Goal: Navigation & Orientation: Find specific page/section

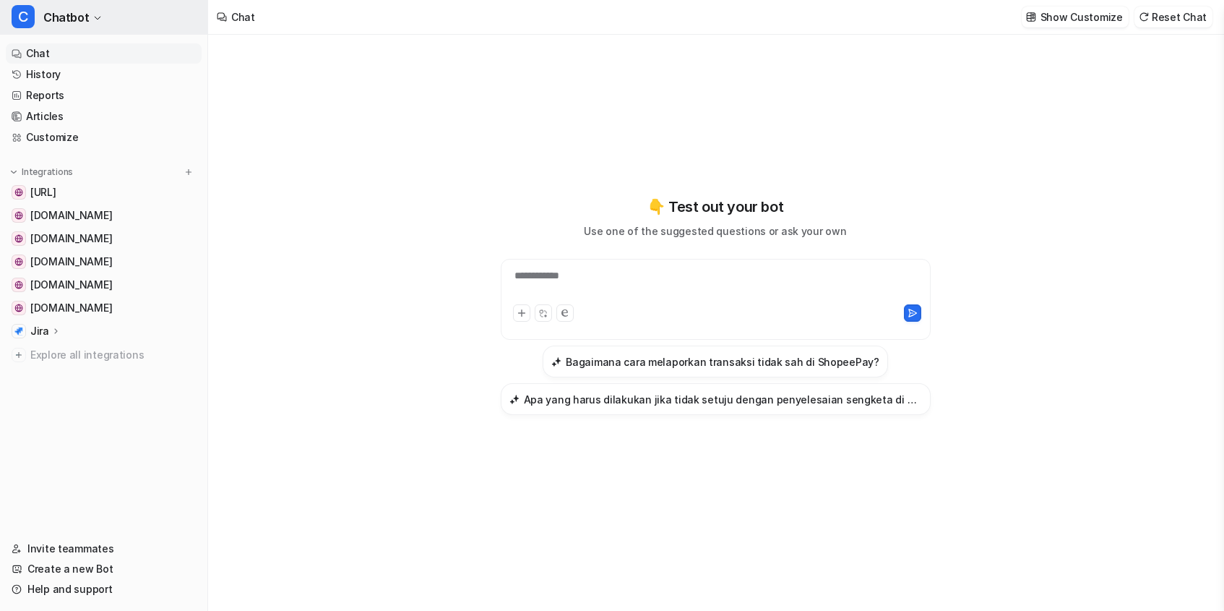
click at [82, 16] on span "Chatbot" at bounding box center [66, 17] width 46 height 20
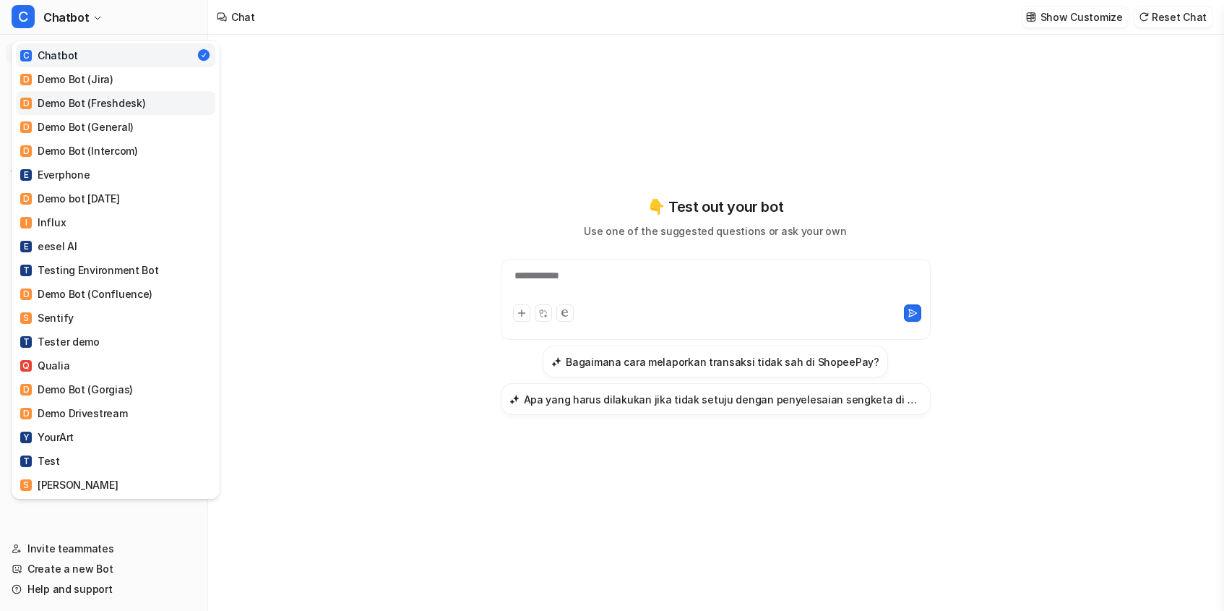
click at [110, 91] on link "D Demo Bot (Freshdesk)" at bounding box center [115, 103] width 199 height 24
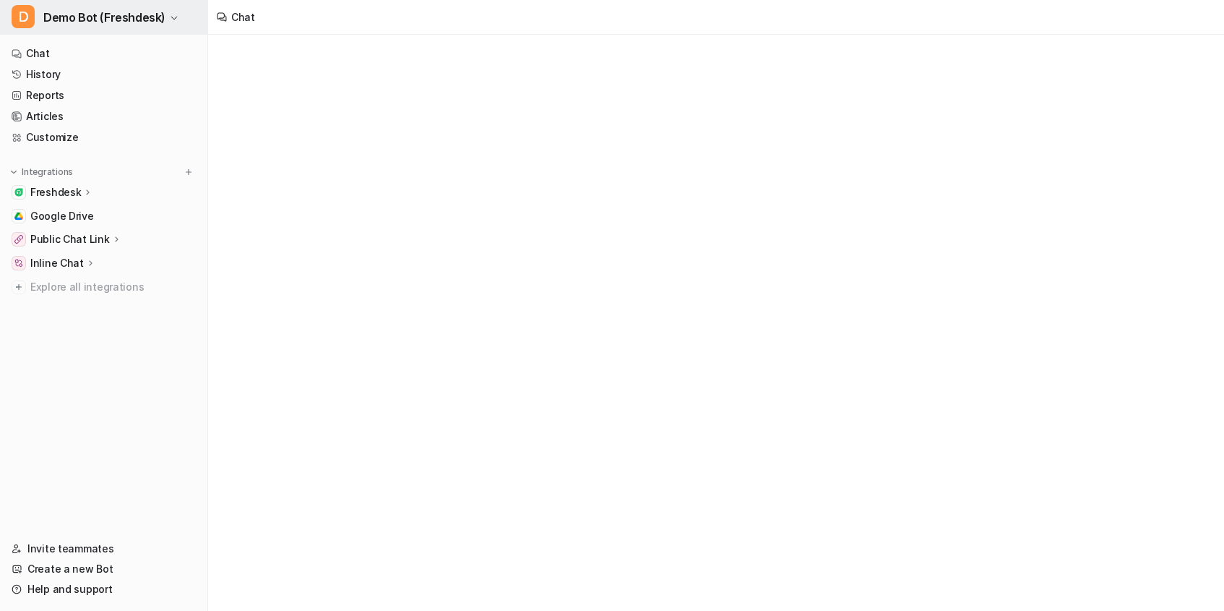
click at [79, 25] on span "Demo Bot (Freshdesk)" at bounding box center [104, 17] width 122 height 20
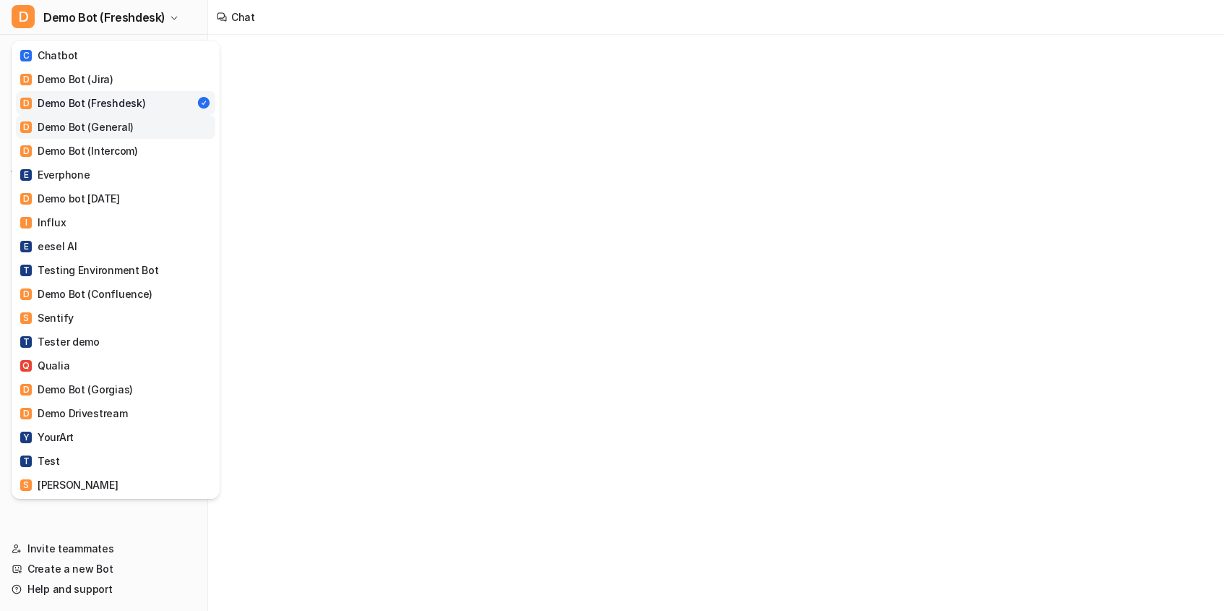
click at [138, 134] on link "D Demo Bot (General)" at bounding box center [115, 127] width 199 height 24
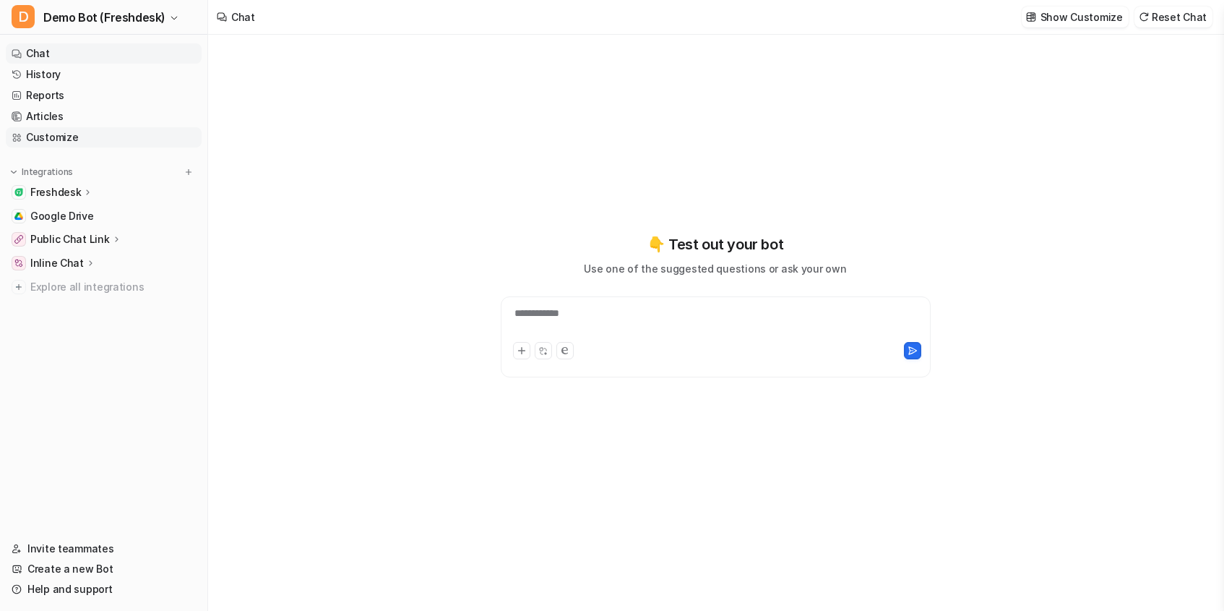
type textarea "**********"
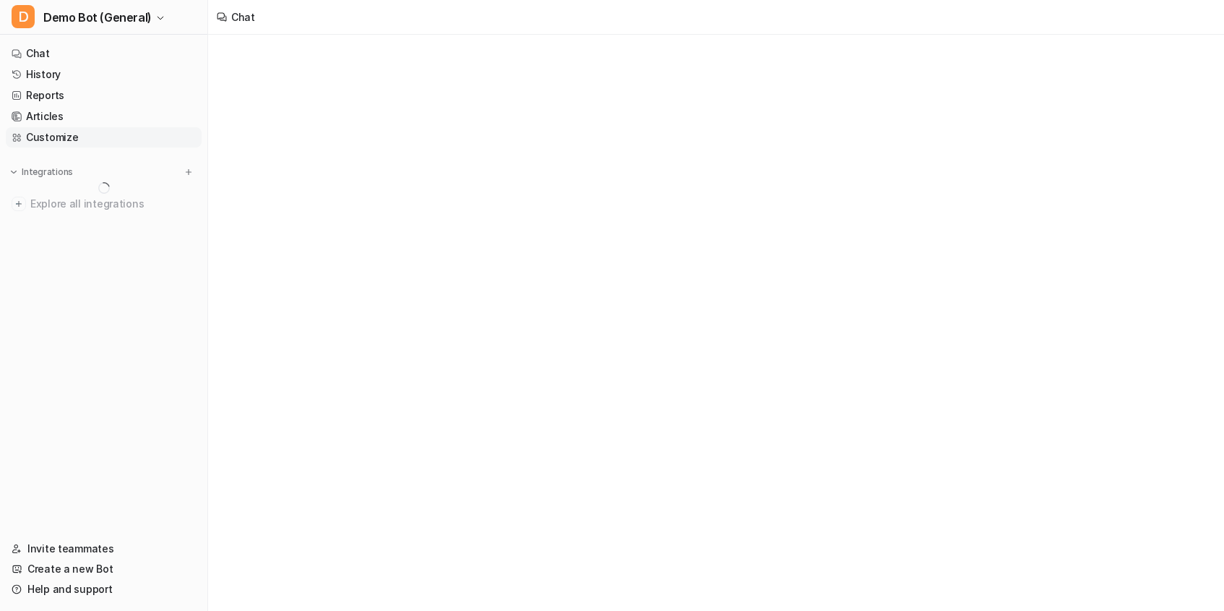
click at [89, 140] on link "Customize" at bounding box center [104, 137] width 196 height 20
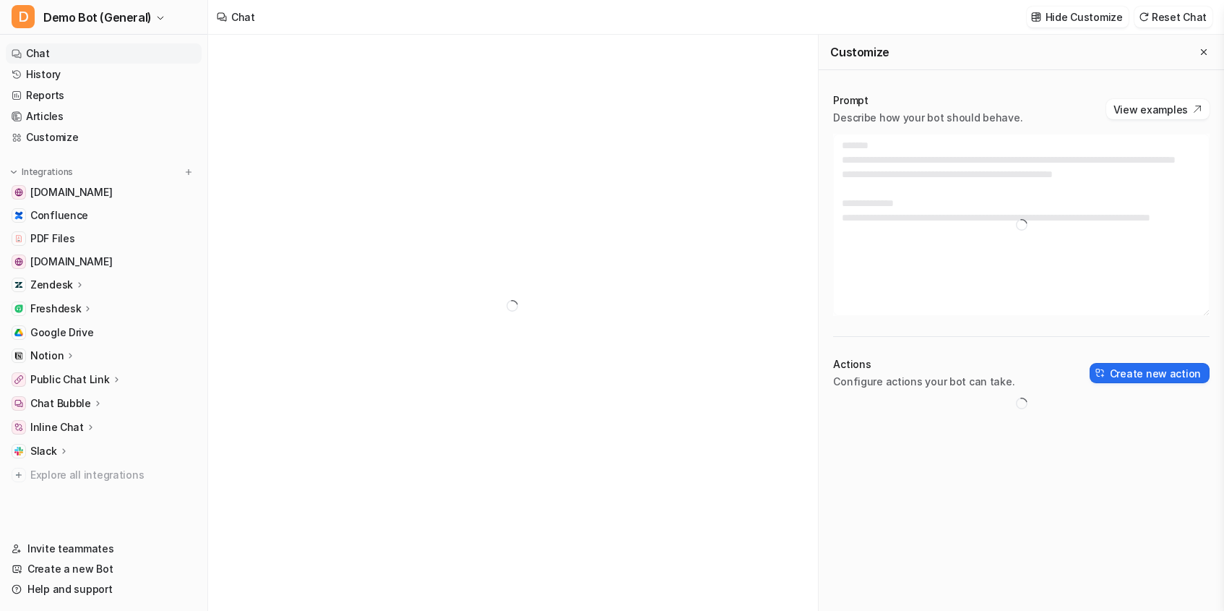
type textarea "**********"
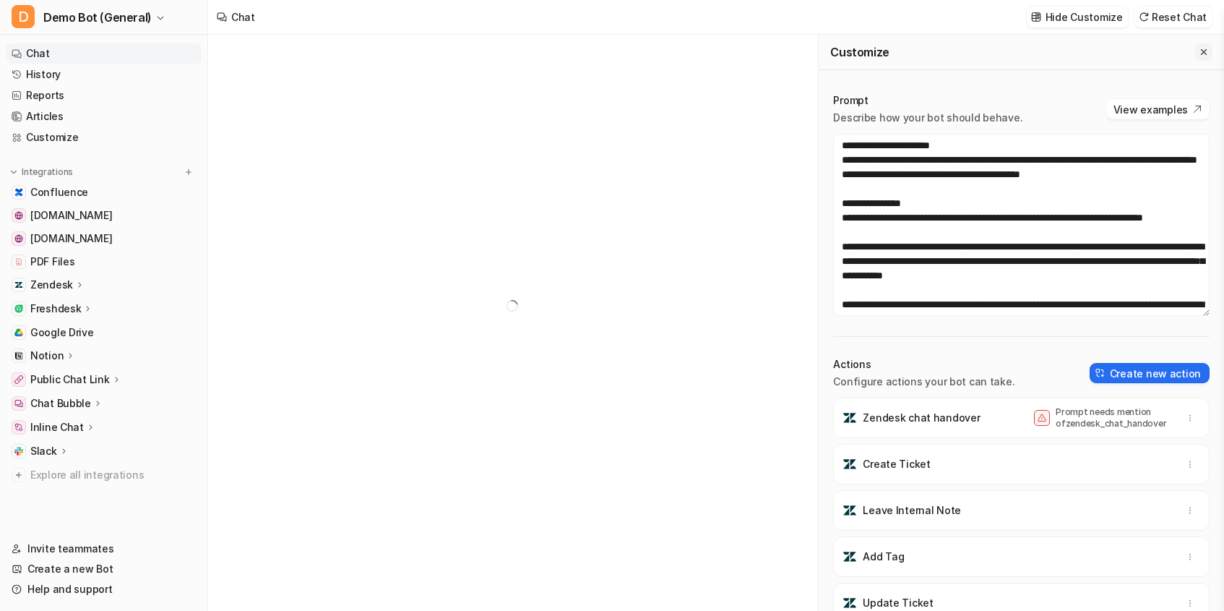
click at [1206, 54] on icon "Close flyout" at bounding box center [1204, 52] width 6 height 6
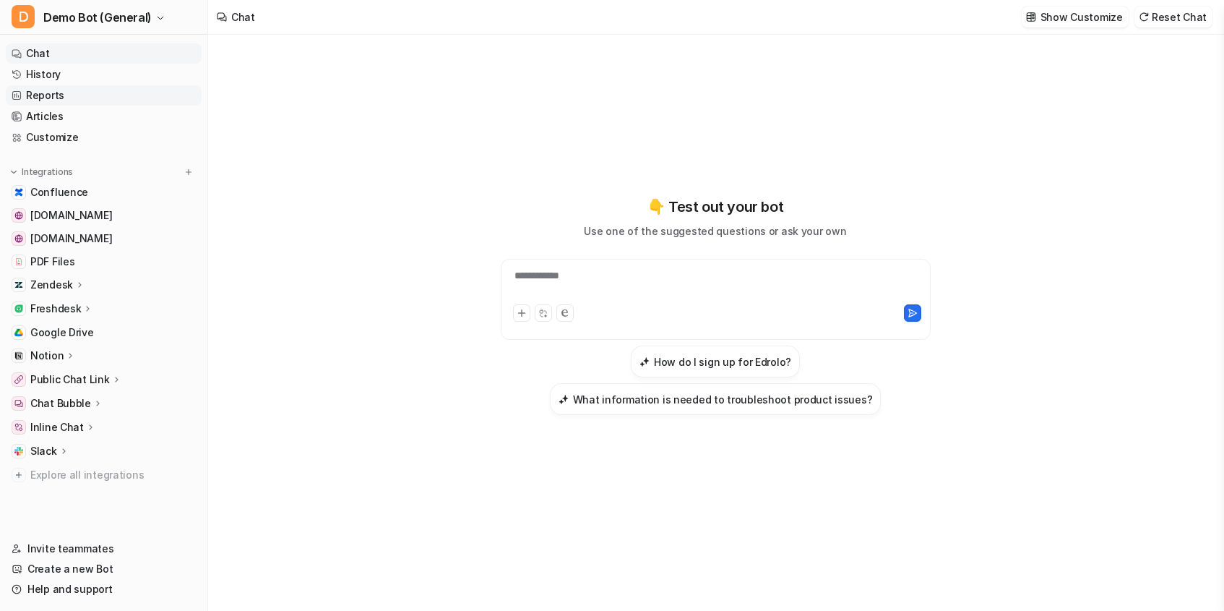
click at [29, 100] on link "Reports" at bounding box center [104, 95] width 196 height 20
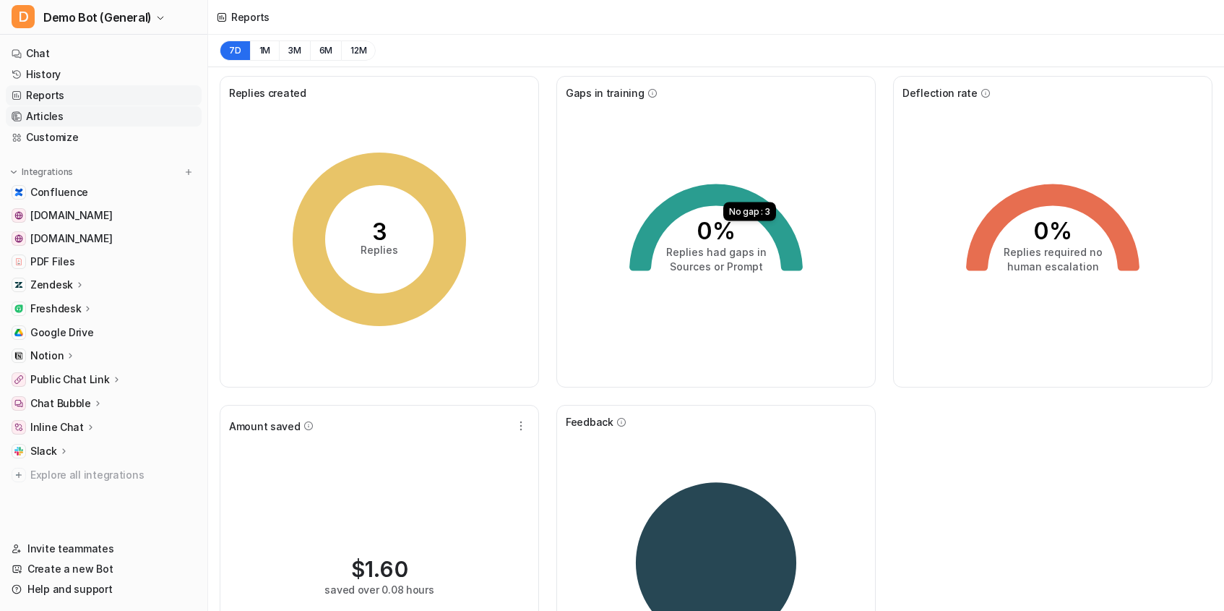
click at [53, 107] on link "Articles" at bounding box center [104, 116] width 196 height 20
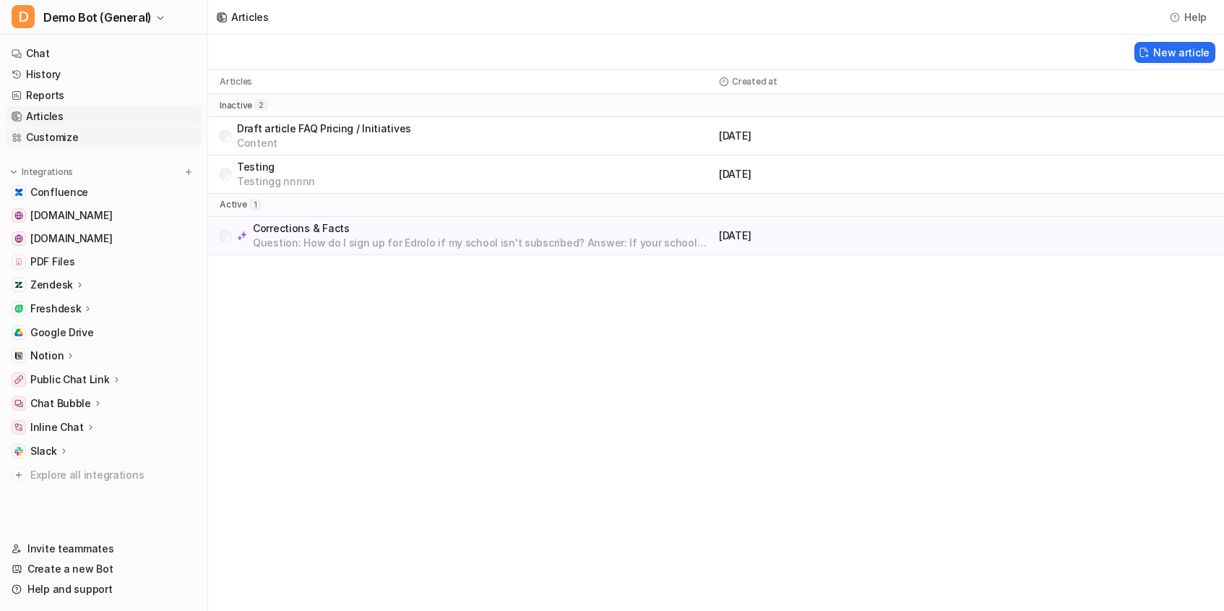
click at [76, 132] on link "Customize" at bounding box center [104, 137] width 196 height 20
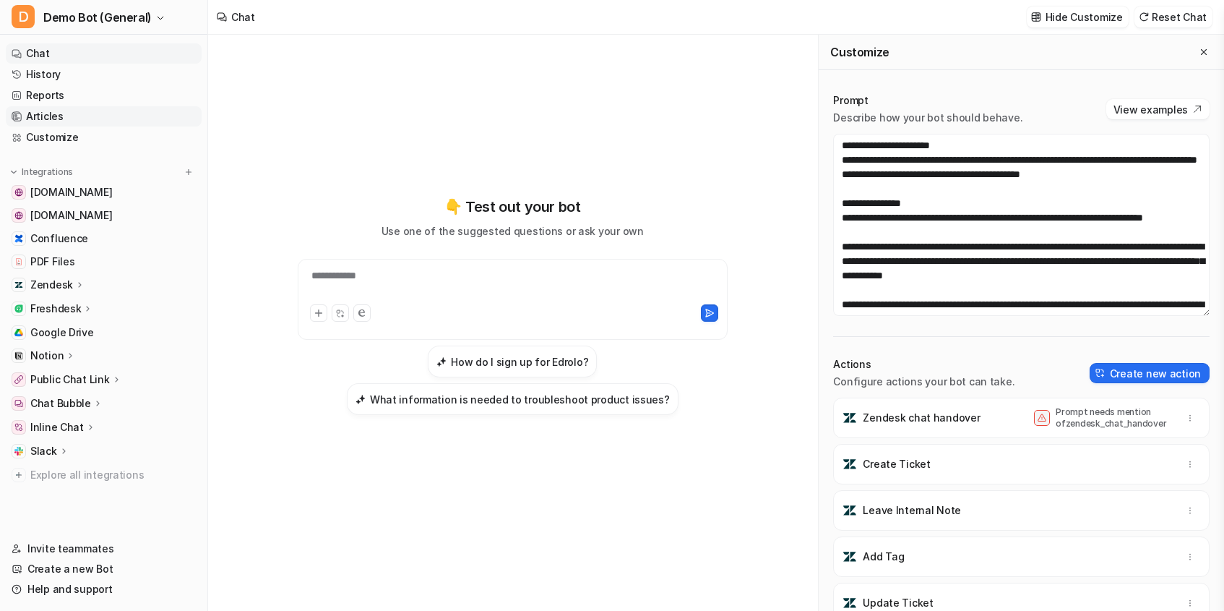
click at [61, 125] on link "Articles" at bounding box center [104, 116] width 196 height 20
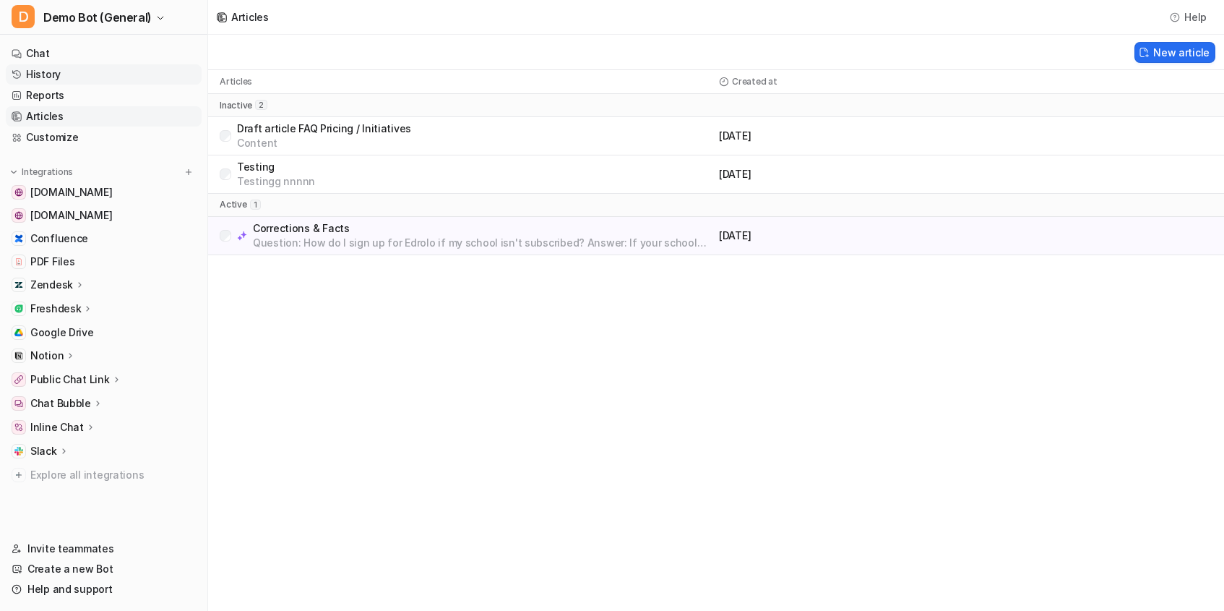
click at [66, 82] on link "History" at bounding box center [104, 74] width 196 height 20
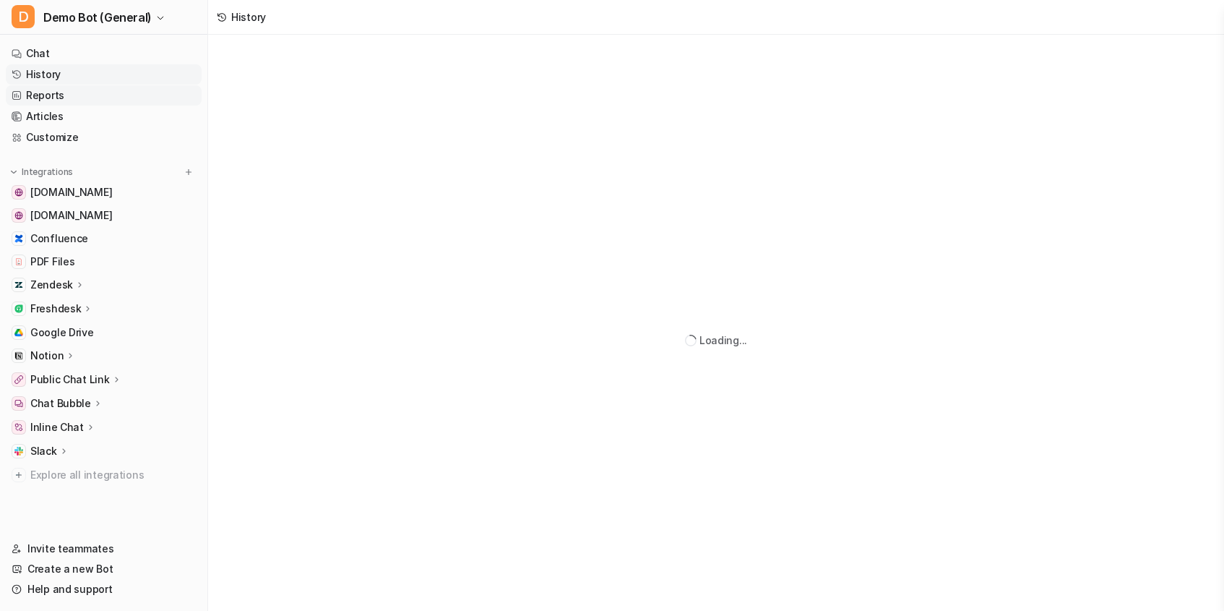
click at [71, 93] on link "Reports" at bounding box center [104, 95] width 196 height 20
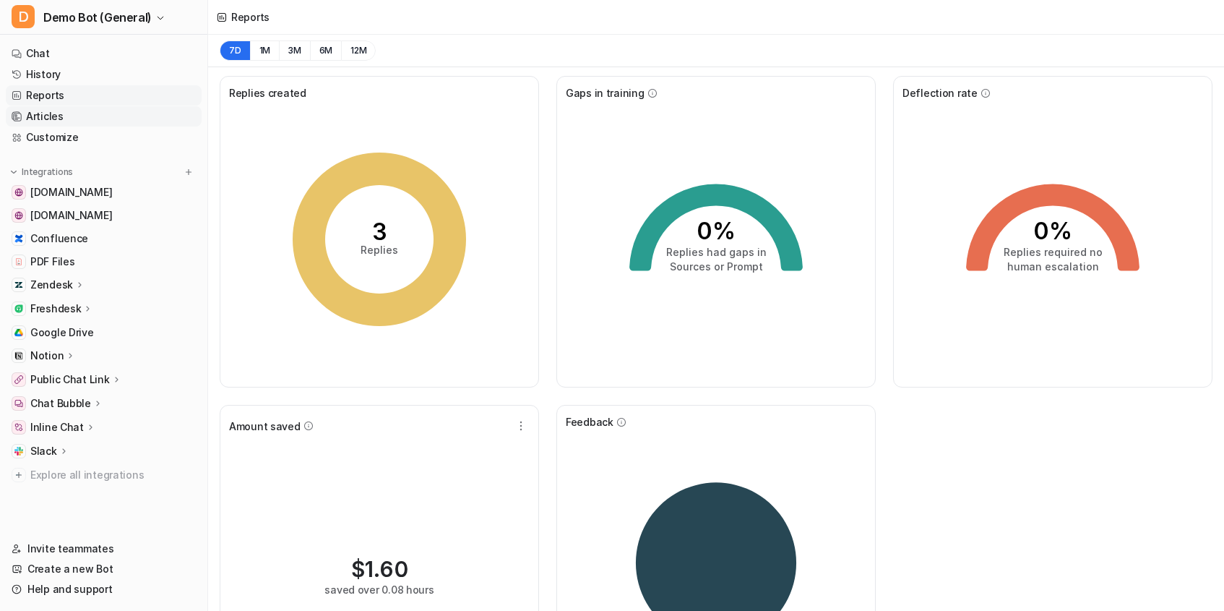
click at [84, 114] on link "Articles" at bounding box center [104, 116] width 196 height 20
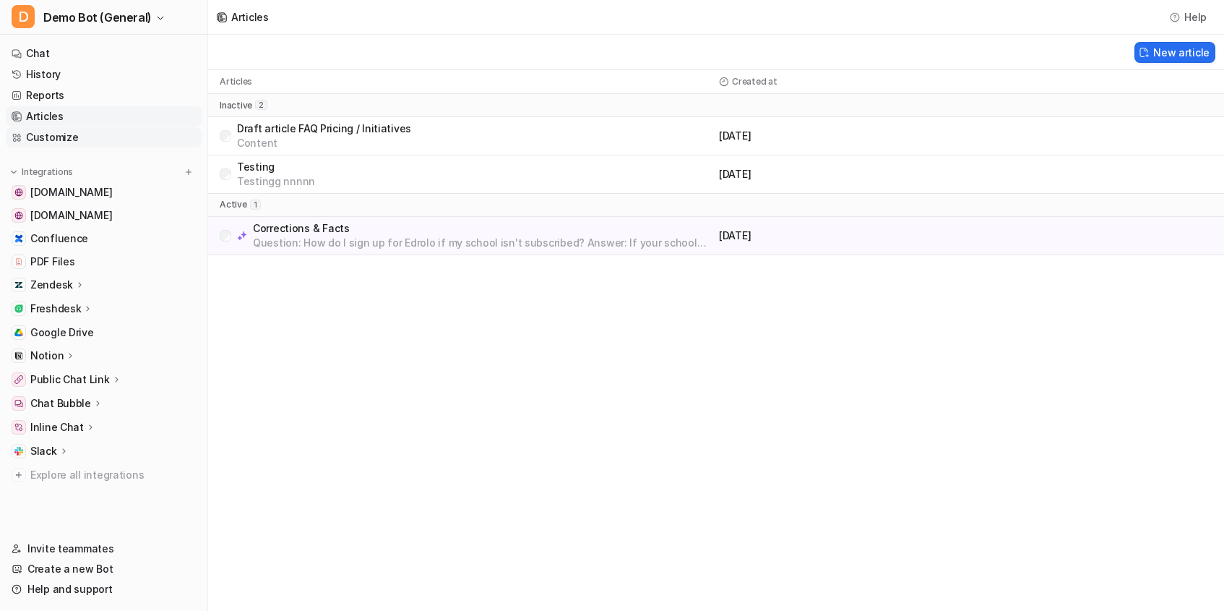
click at [87, 136] on link "Customize" at bounding box center [104, 137] width 196 height 20
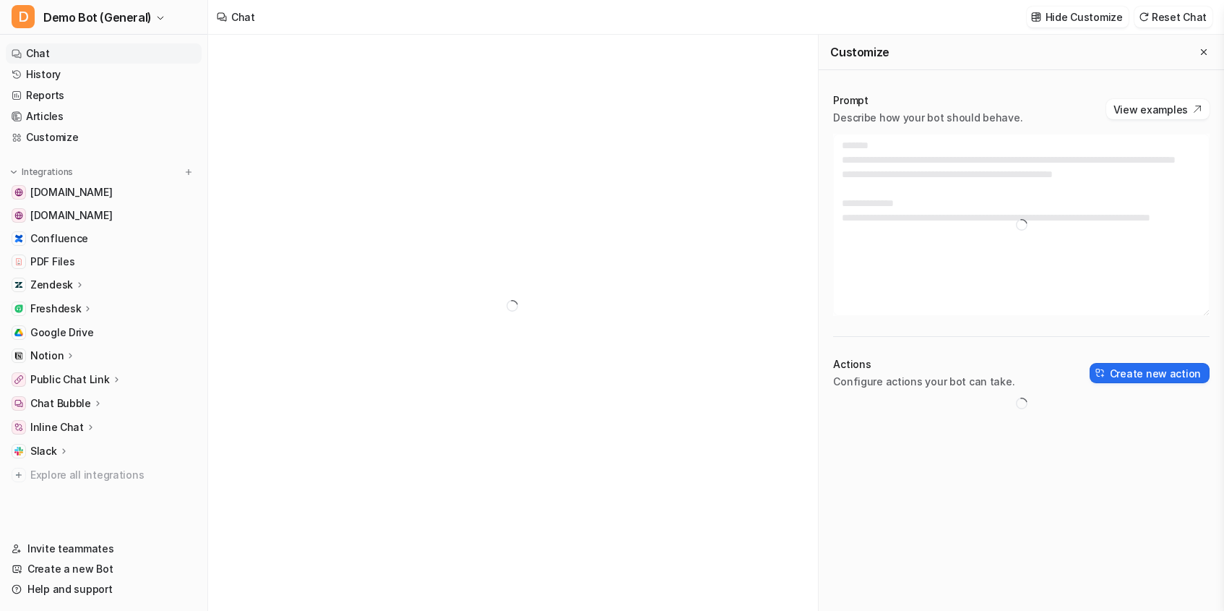
type textarea "**********"
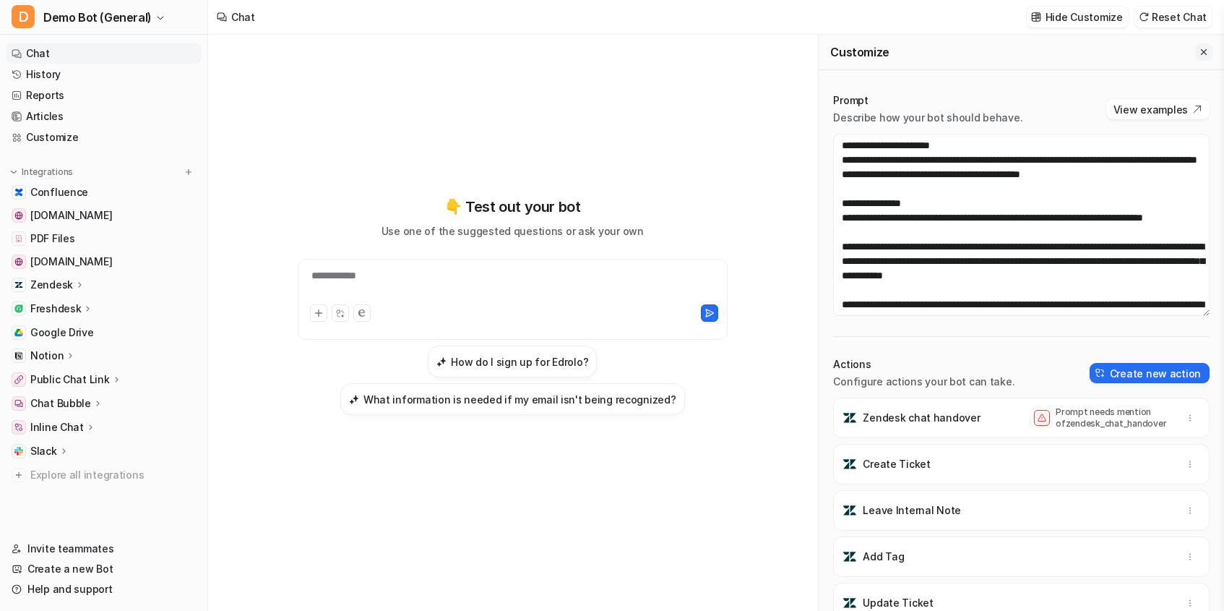
click at [1210, 52] on button "Close flyout" at bounding box center [1203, 51] width 17 height 17
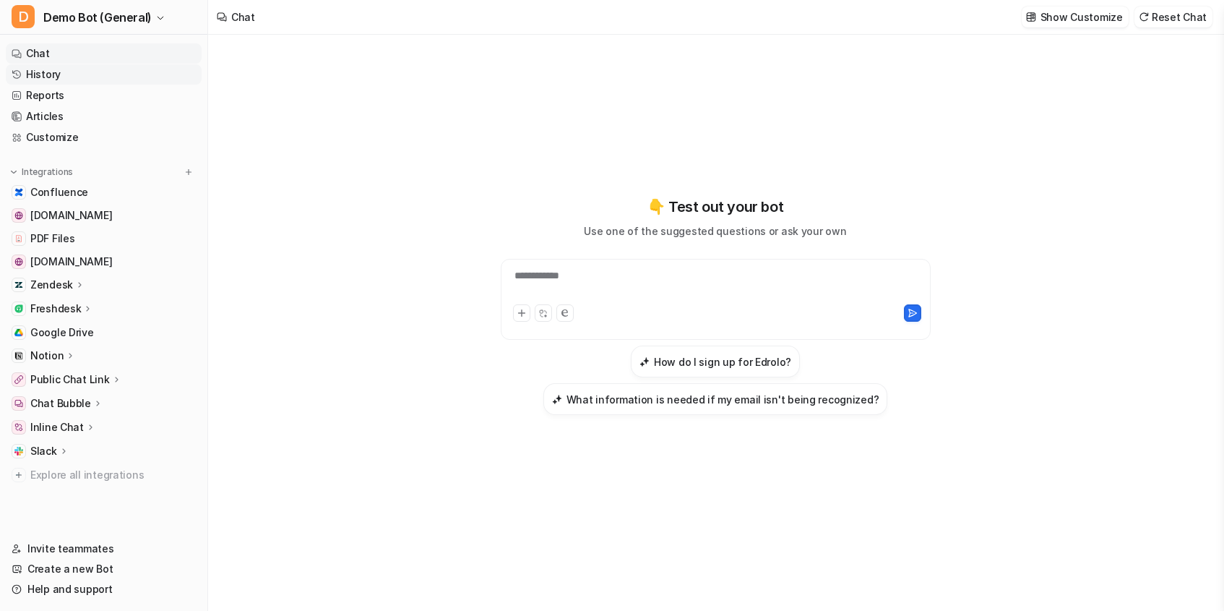
click at [103, 72] on link "History" at bounding box center [104, 74] width 196 height 20
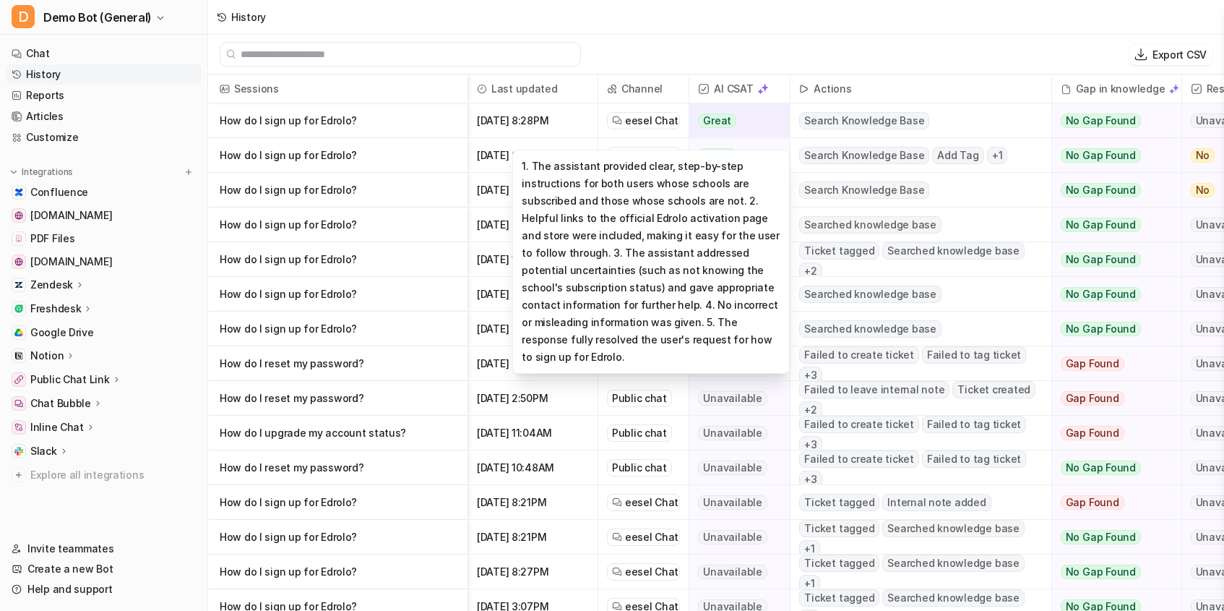
click at [750, 105] on div "Great" at bounding box center [735, 120] width 92 height 35
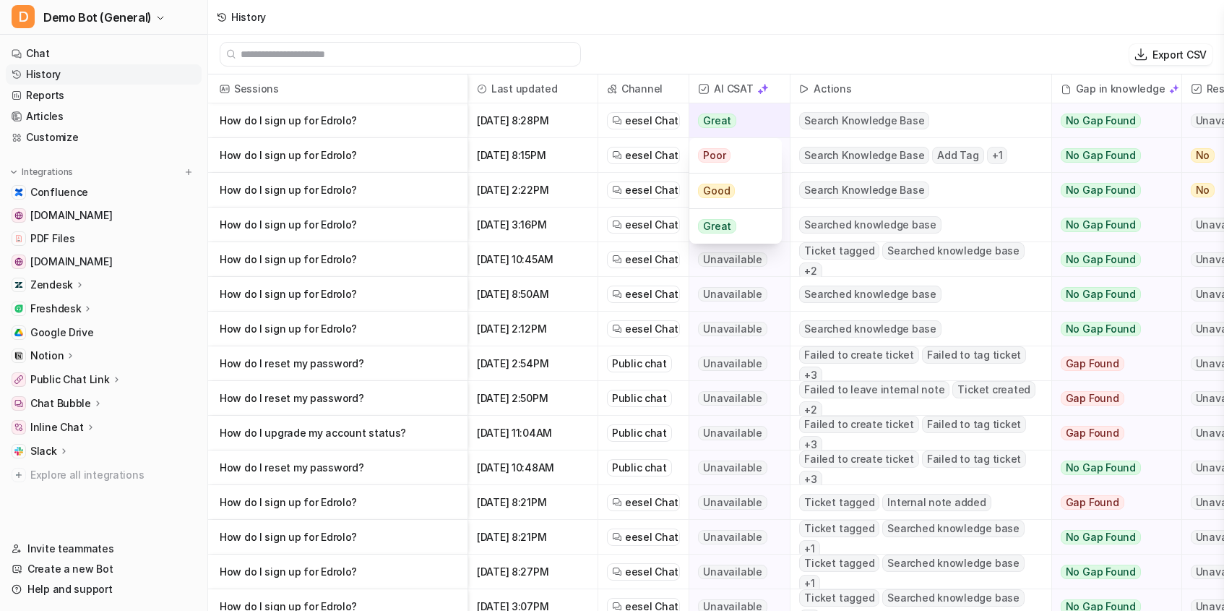
click at [754, 113] on div "Great" at bounding box center [735, 120] width 92 height 35
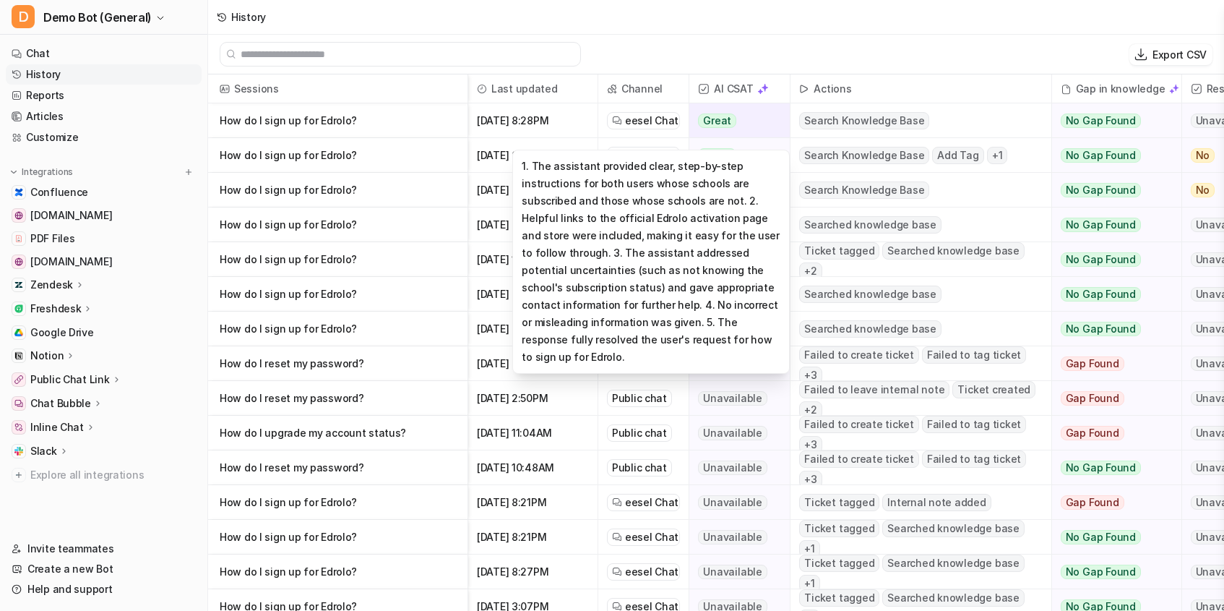
click at [712, 121] on span "Great" at bounding box center [717, 120] width 38 height 14
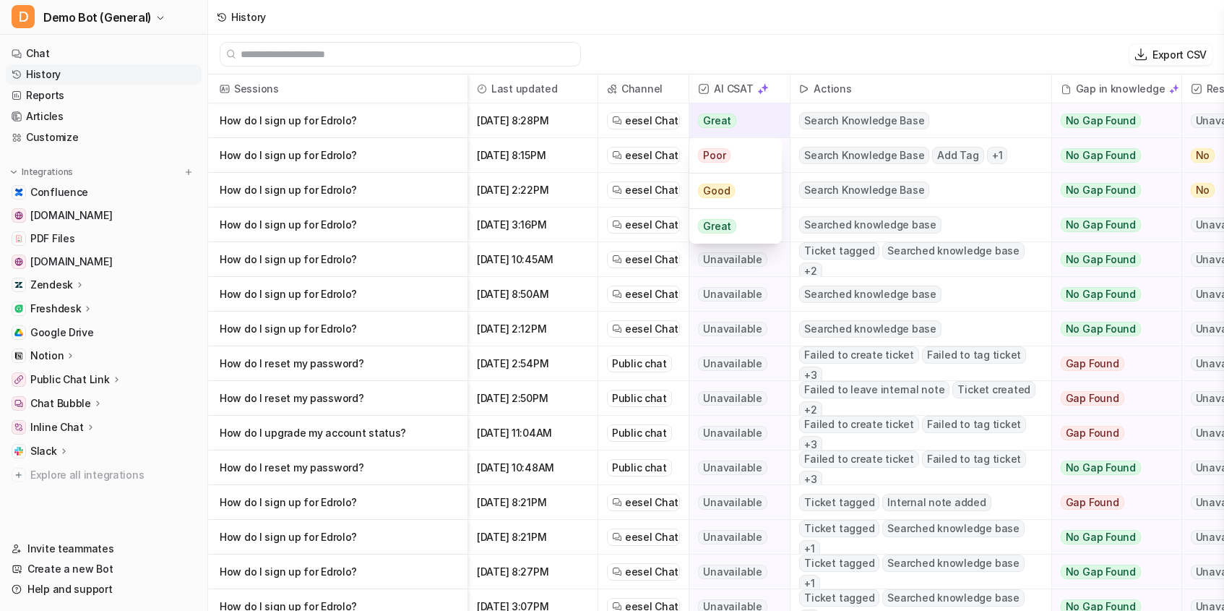
click at [746, 126] on div "Great" at bounding box center [735, 120] width 92 height 35
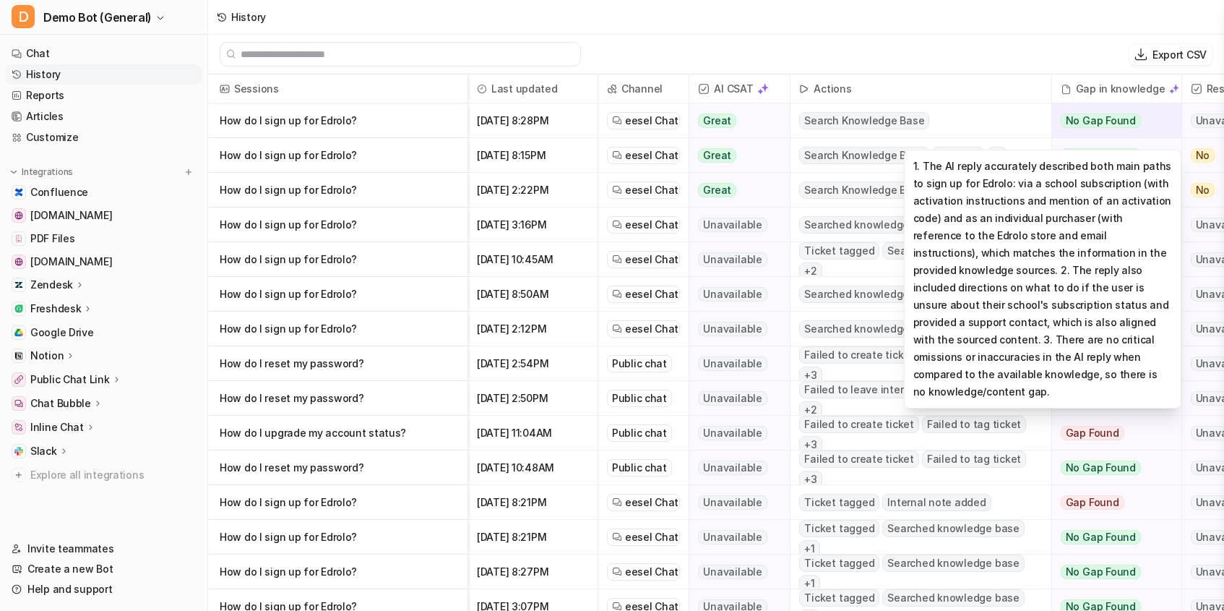
click at [1101, 121] on span "No Gap Found" at bounding box center [1101, 120] width 80 height 14
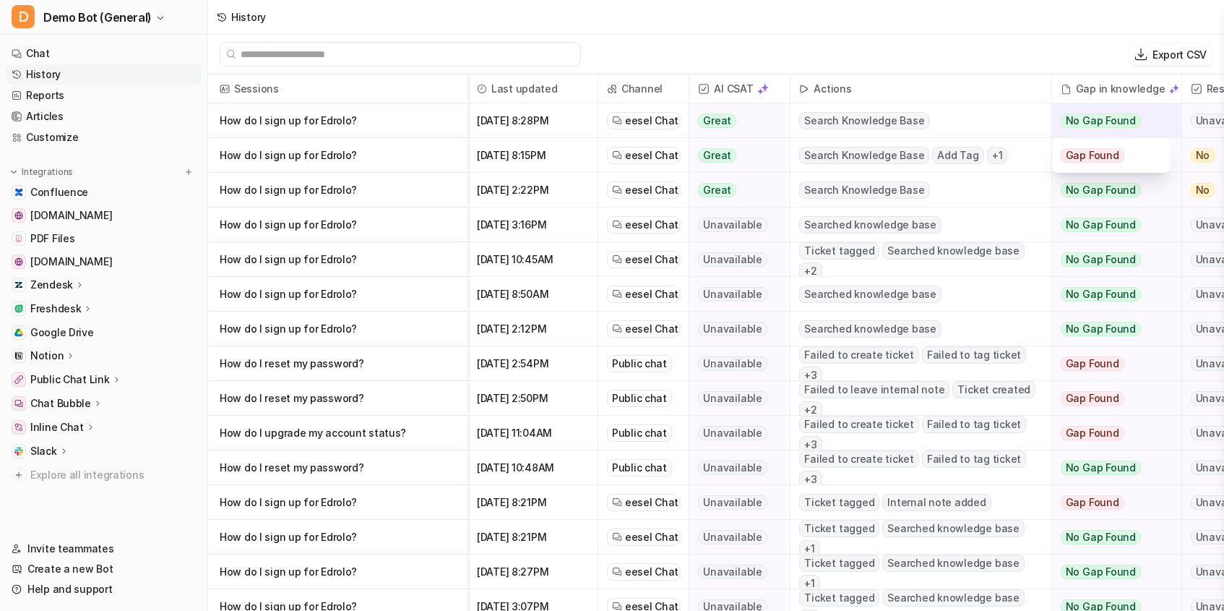
click at [1101, 121] on span "No Gap Found" at bounding box center [1101, 120] width 80 height 14
click at [1013, 108] on div "Search Knowledge Base" at bounding box center [920, 120] width 260 height 34
click at [1004, 134] on div "Search Knowledge Base" at bounding box center [920, 120] width 260 height 34
click at [999, 124] on div "Search Knowledge Base" at bounding box center [920, 120] width 260 height 34
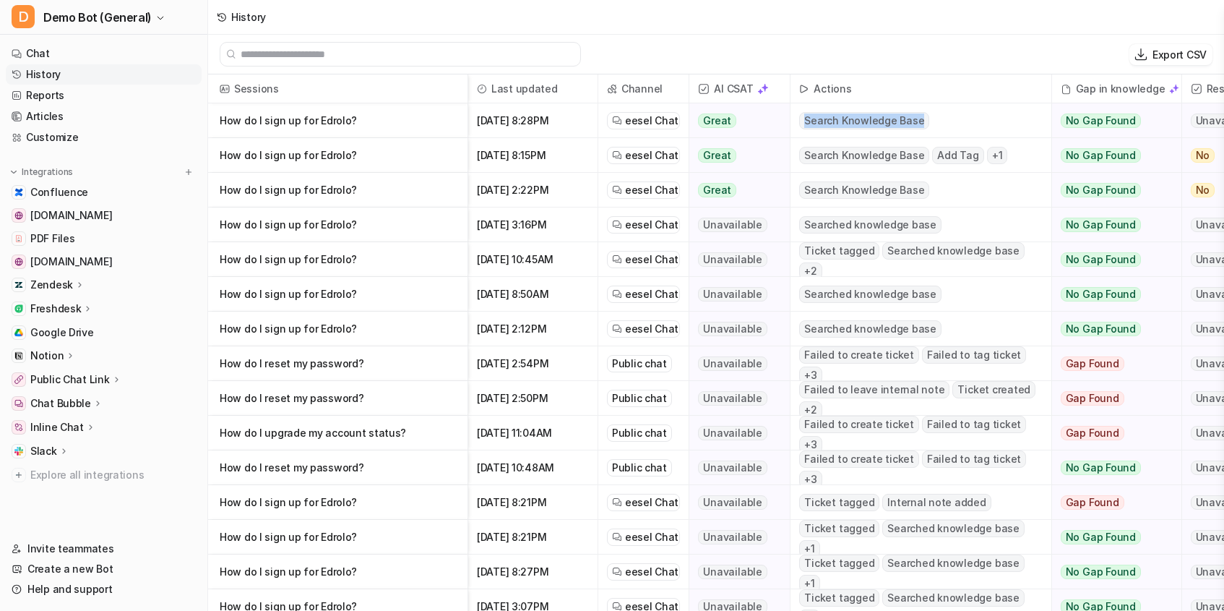
click at [999, 124] on div "Search Knowledge Base" at bounding box center [920, 120] width 260 height 34
click at [1003, 123] on div "Search Knowledge Base" at bounding box center [920, 120] width 260 height 34
click at [939, 114] on div "Search Knowledge Base" at bounding box center [920, 120] width 260 height 34
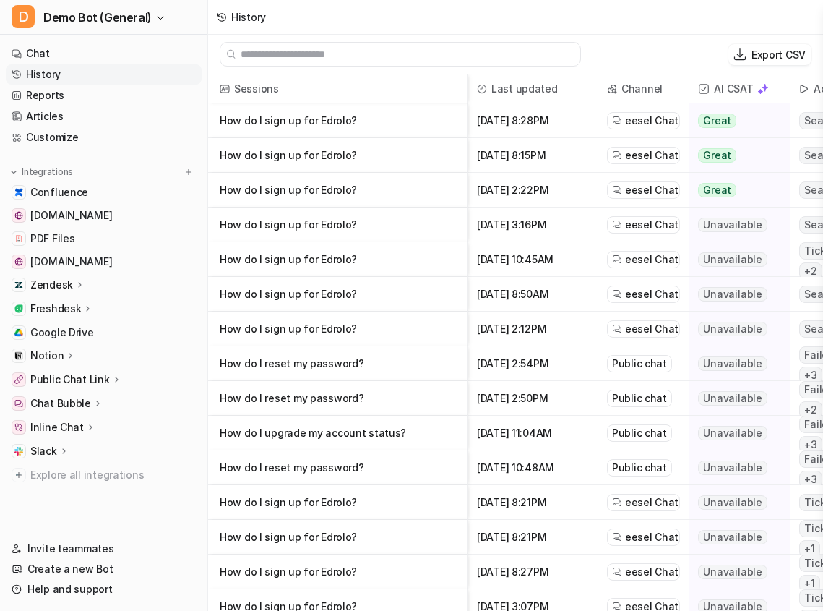
click at [214, 21] on div "History" at bounding box center [241, 17] width 66 height 35
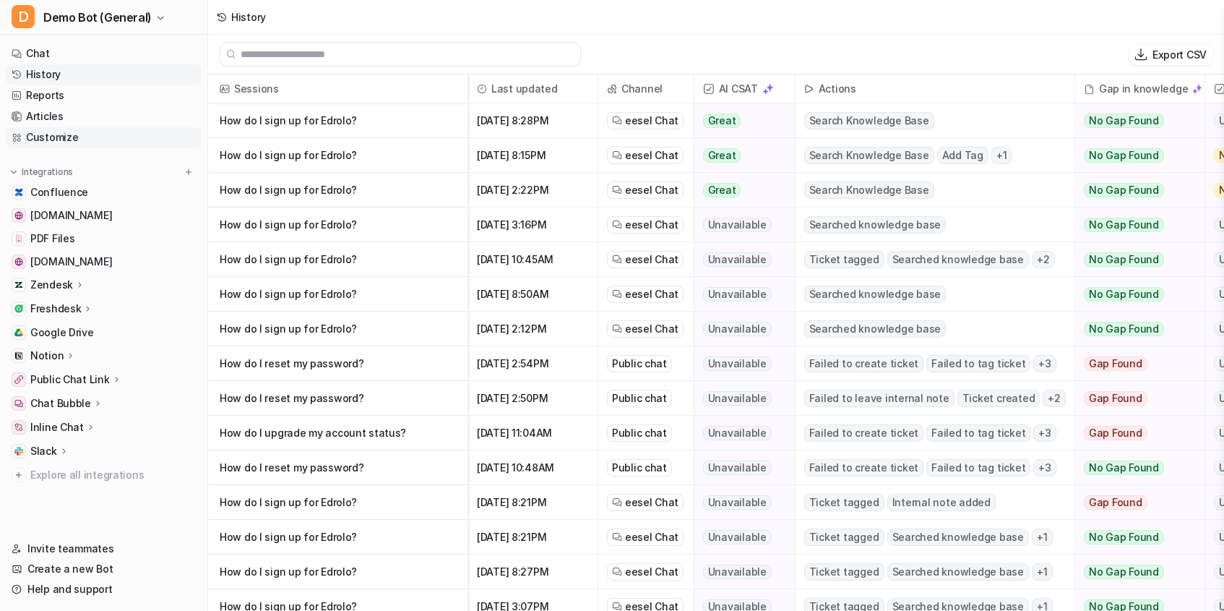
click at [56, 133] on link "Customize" at bounding box center [104, 137] width 196 height 20
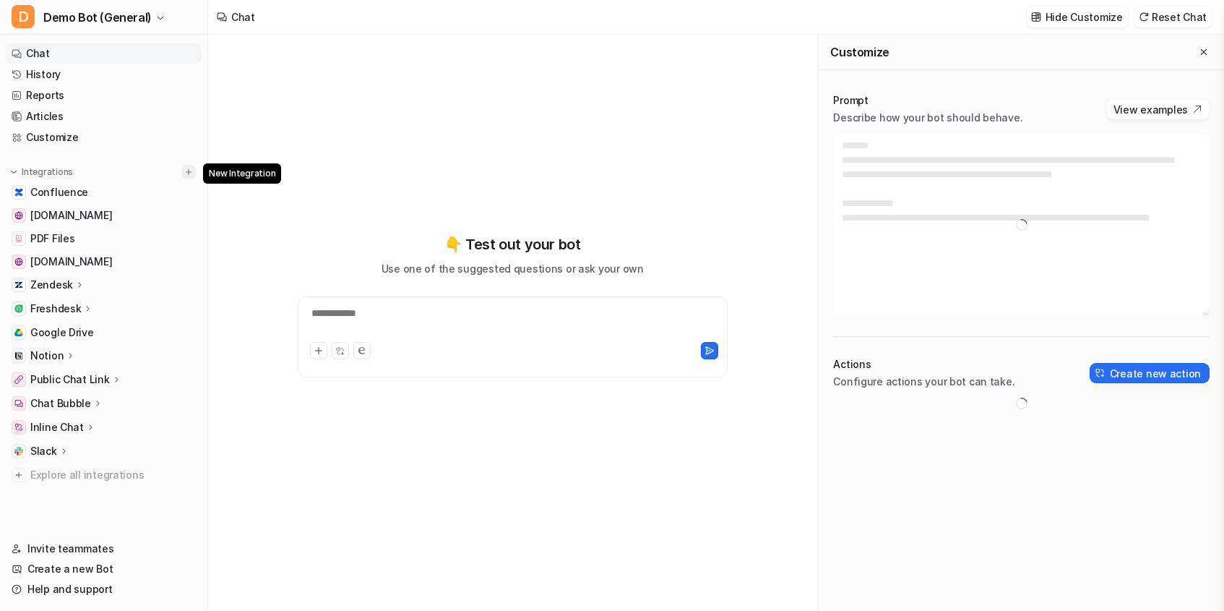
type textarea "**********"
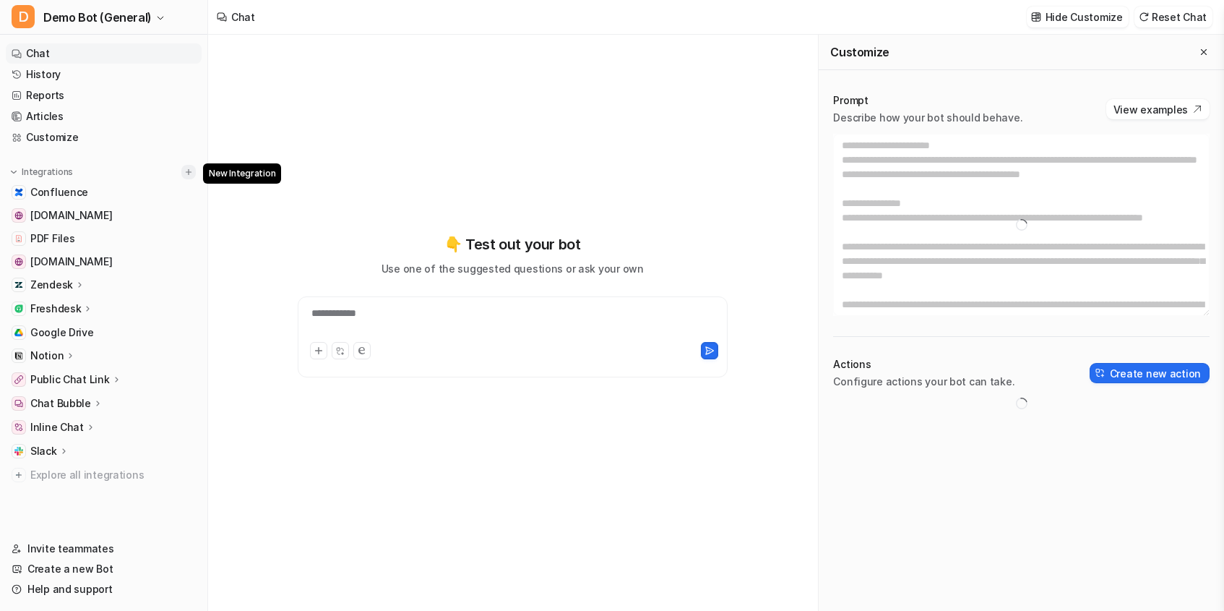
click at [194, 173] on button at bounding box center [188, 172] width 14 height 14
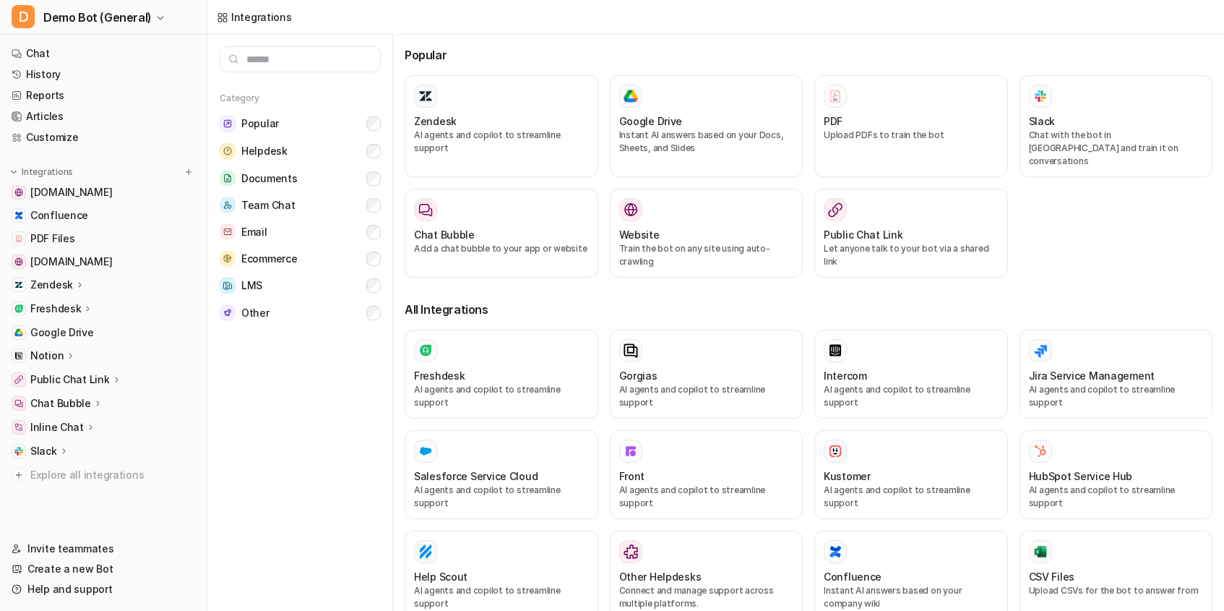
click at [361, 22] on div "Integrations" at bounding box center [716, 17] width 1016 height 35
click at [60, 118] on link "Articles" at bounding box center [104, 116] width 196 height 20
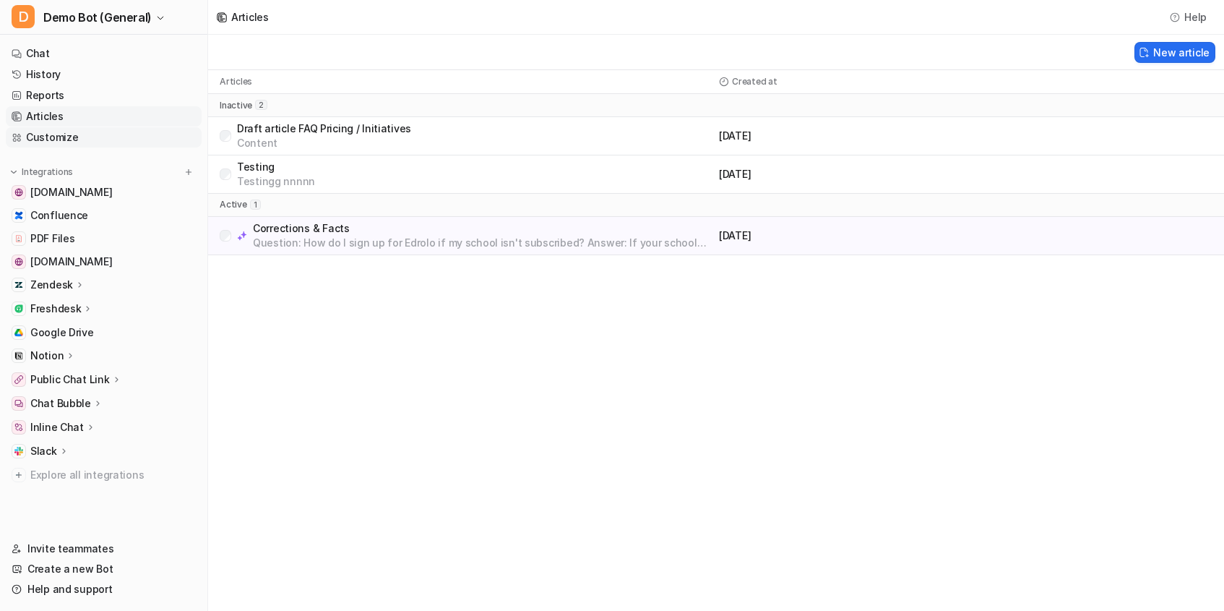
click at [87, 128] on link "Customize" at bounding box center [104, 137] width 196 height 20
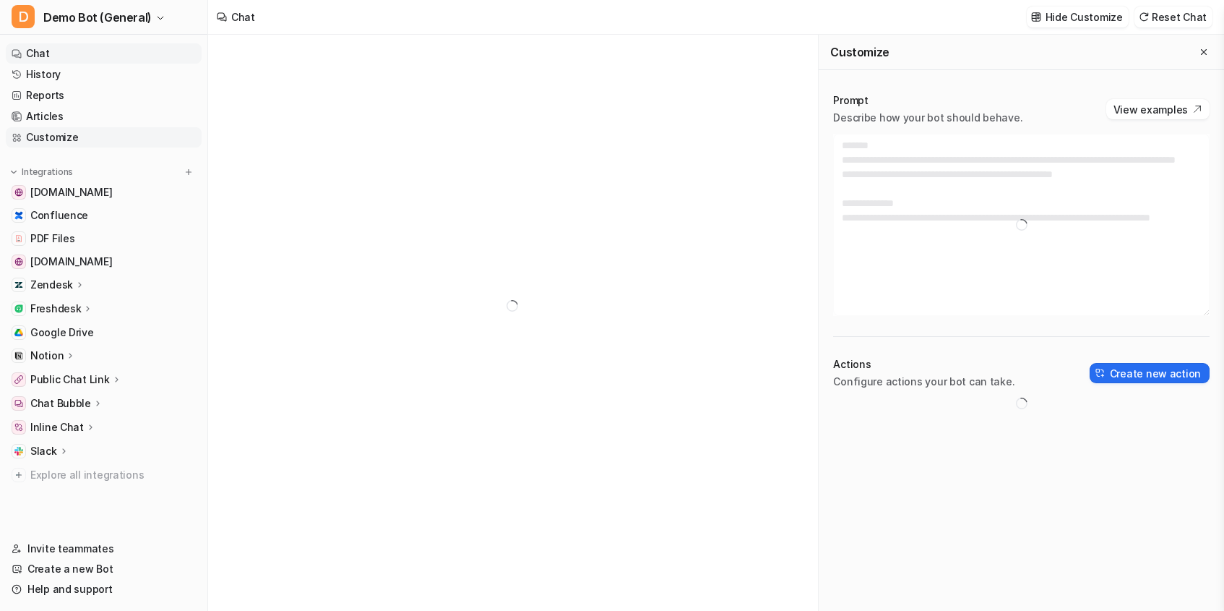
type textarea "**********"
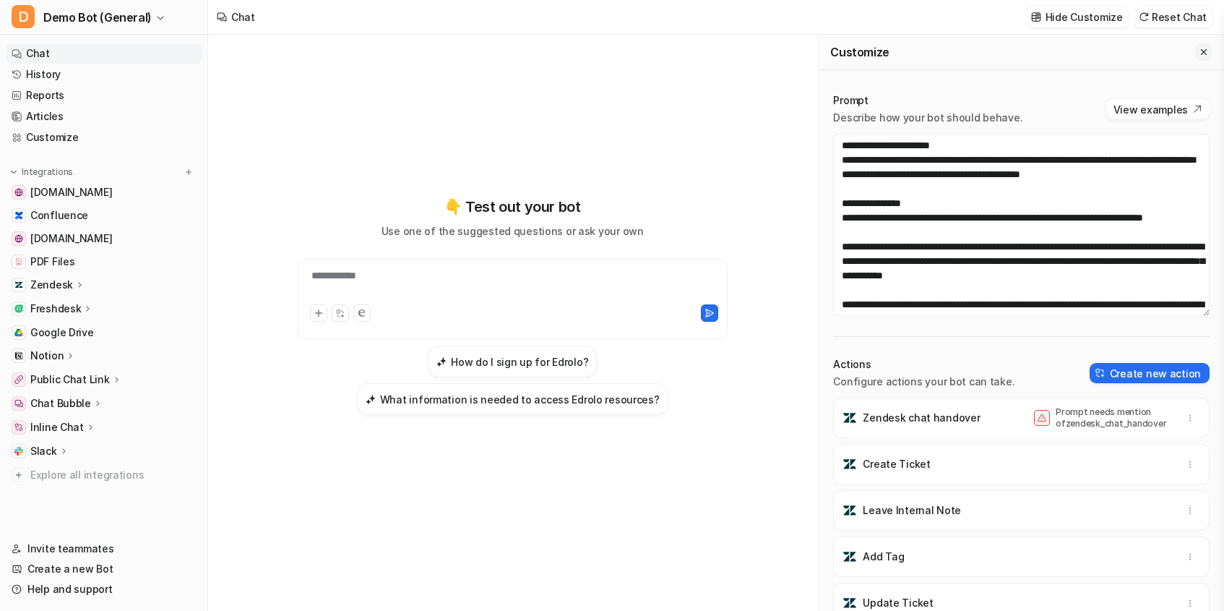
click at [1202, 50] on icon "Close flyout" at bounding box center [1204, 52] width 6 height 6
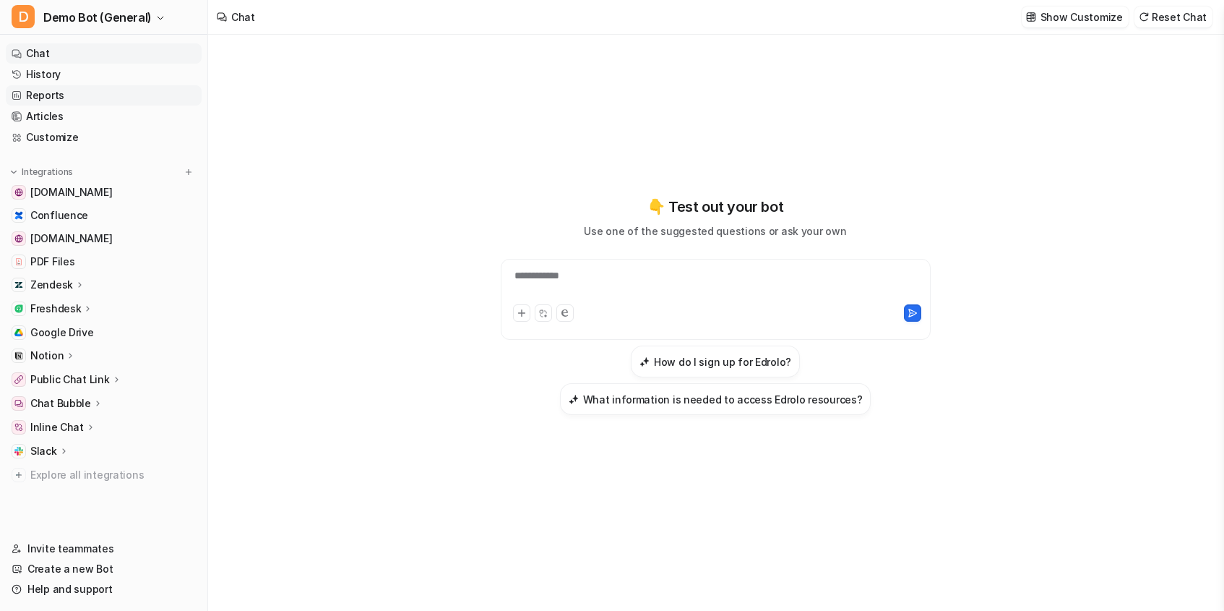
click at [56, 89] on link "Reports" at bounding box center [104, 95] width 196 height 20
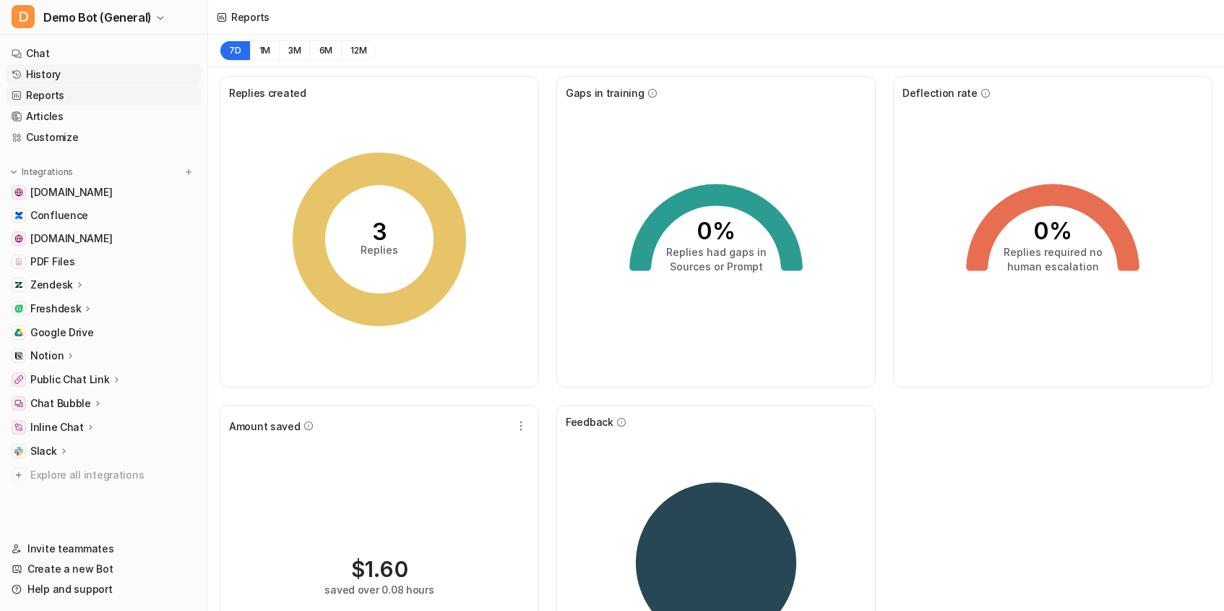
click at [64, 66] on link "History" at bounding box center [104, 74] width 196 height 20
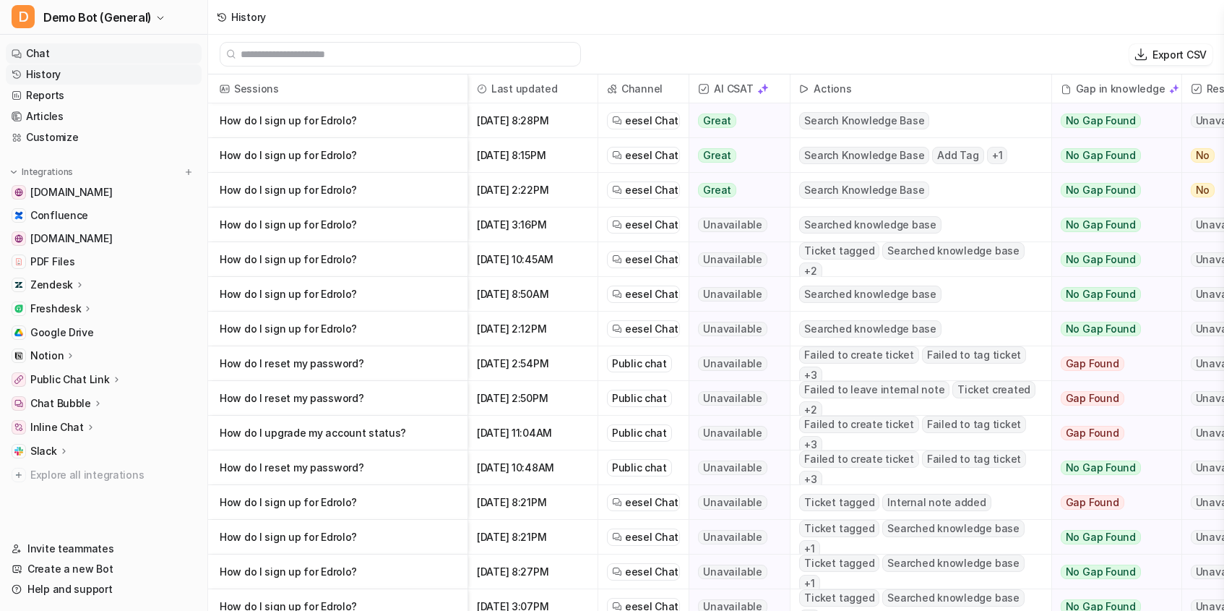
click at [69, 46] on link "Chat" at bounding box center [104, 53] width 196 height 20
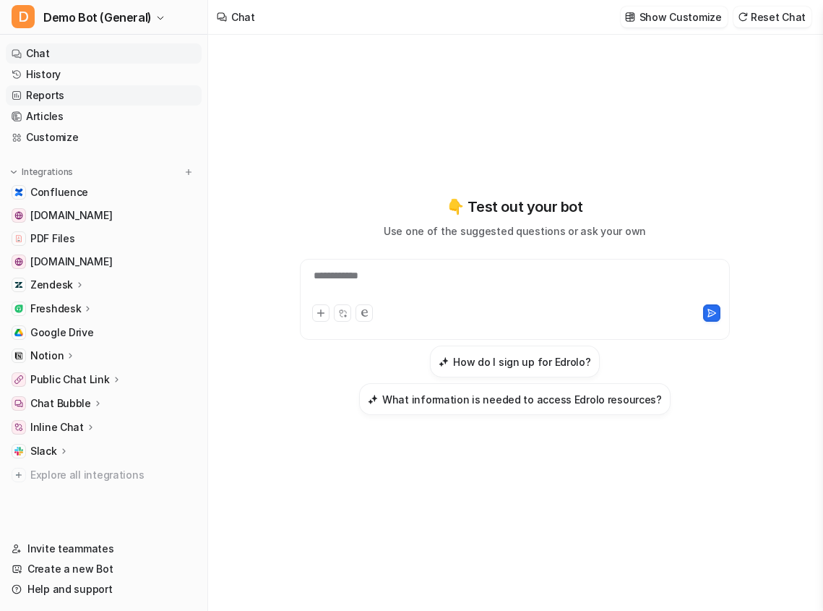
click at [80, 87] on link "Reports" at bounding box center [104, 95] width 196 height 20
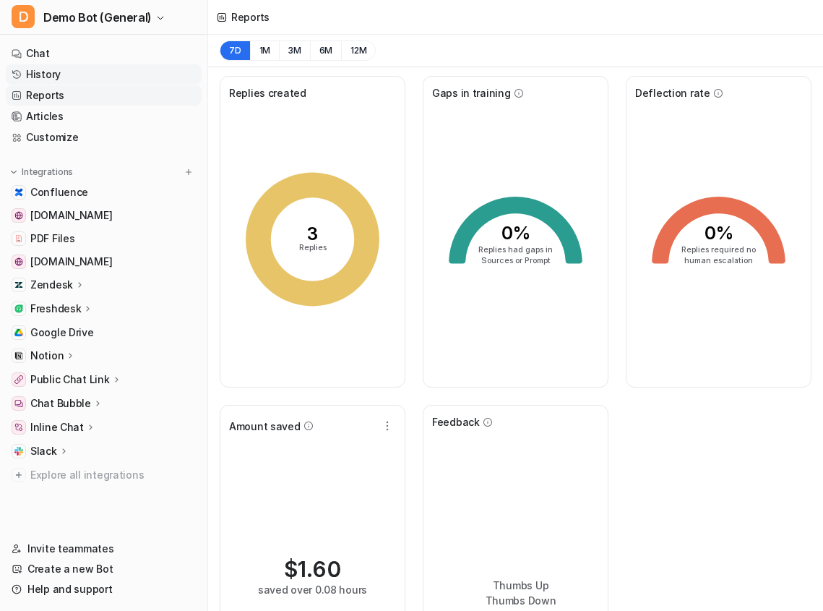
click at [79, 73] on link "History" at bounding box center [104, 74] width 196 height 20
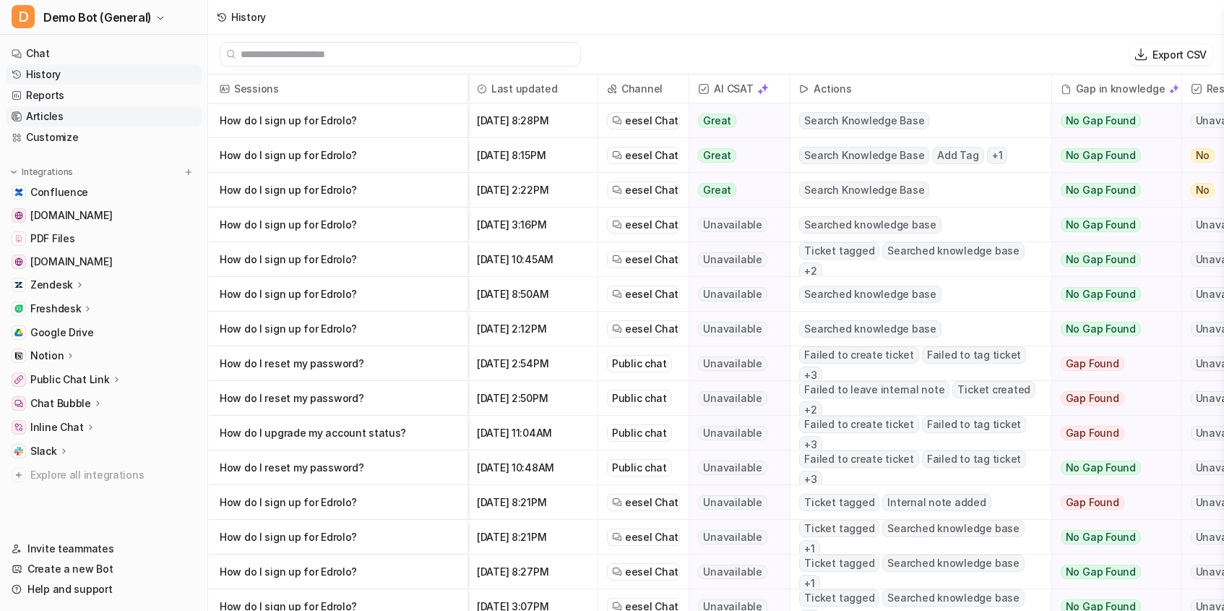
click at [90, 116] on link "Articles" at bounding box center [104, 116] width 196 height 20
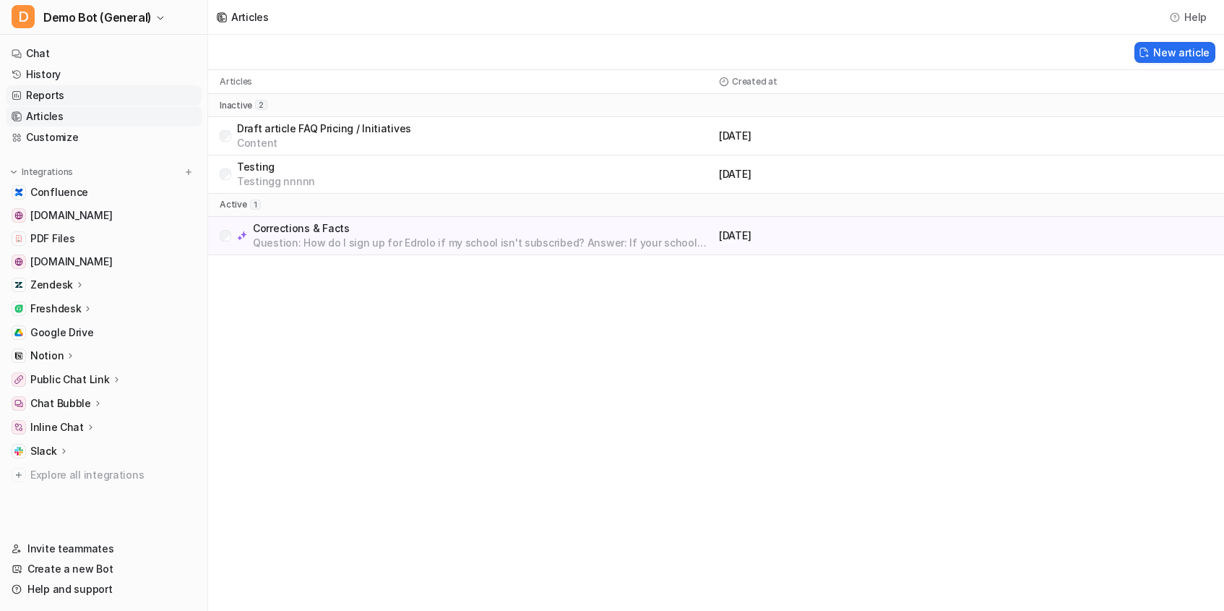
click at [92, 96] on link "Reports" at bounding box center [104, 95] width 196 height 20
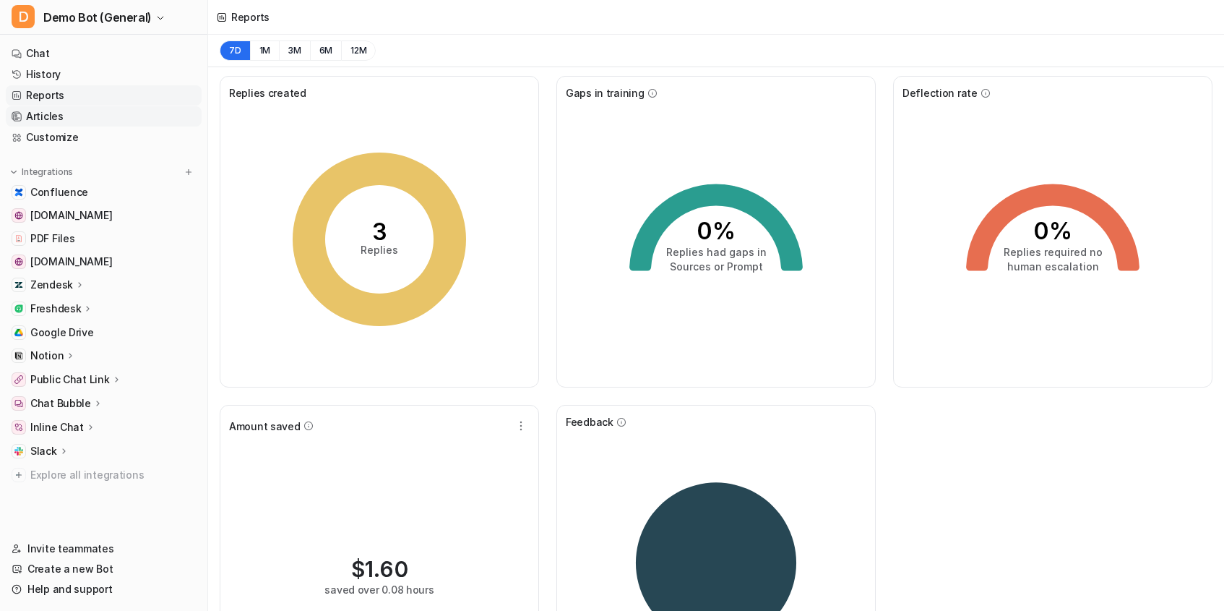
click at [94, 119] on link "Articles" at bounding box center [104, 116] width 196 height 20
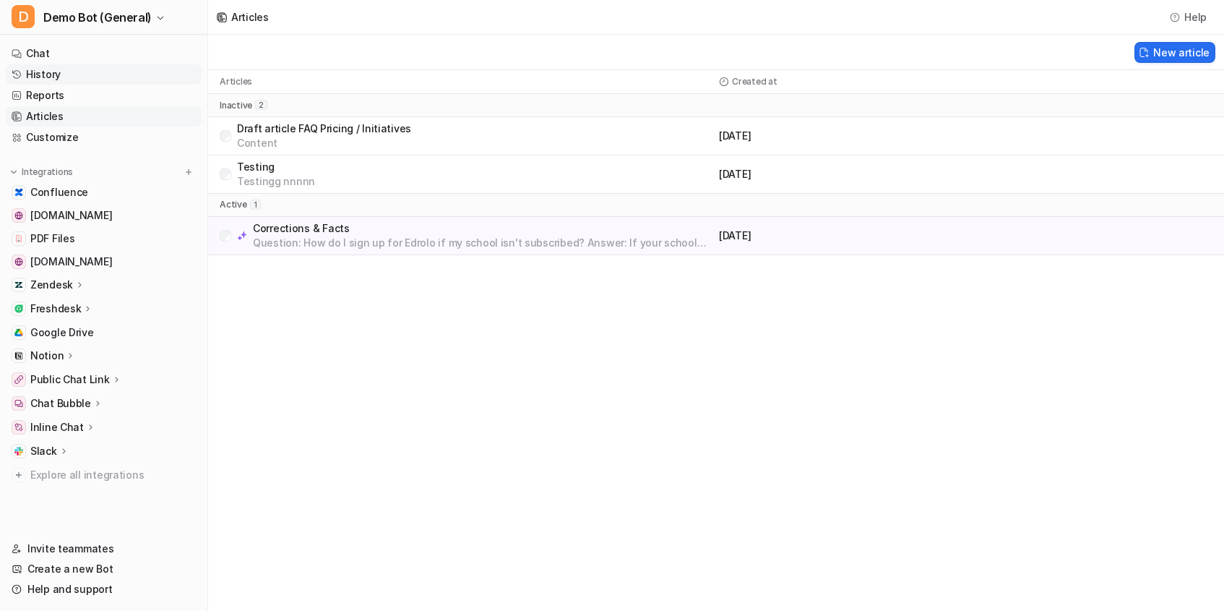
click at [84, 74] on link "History" at bounding box center [104, 74] width 196 height 20
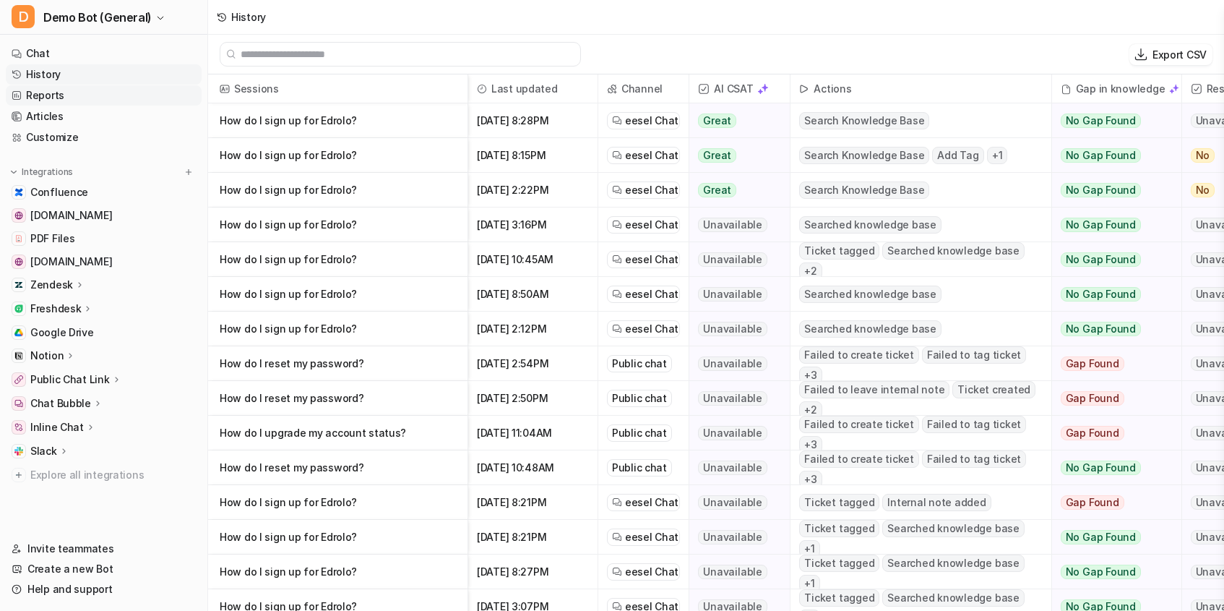
click at [90, 90] on link "Reports" at bounding box center [104, 95] width 196 height 20
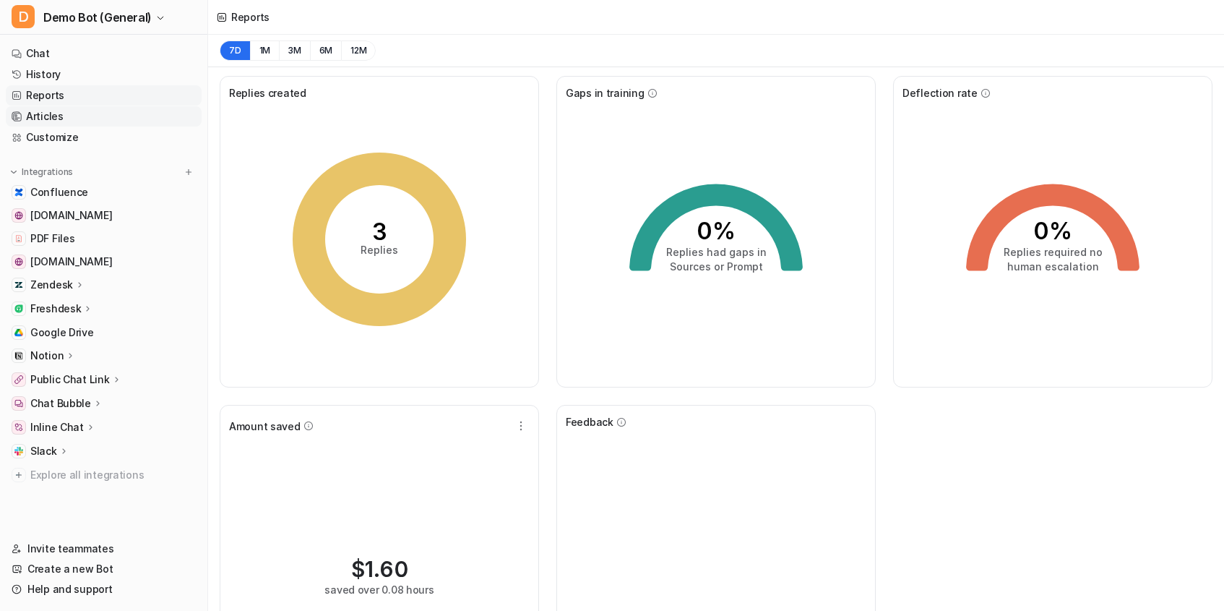
click at [96, 121] on link "Articles" at bounding box center [104, 116] width 196 height 20
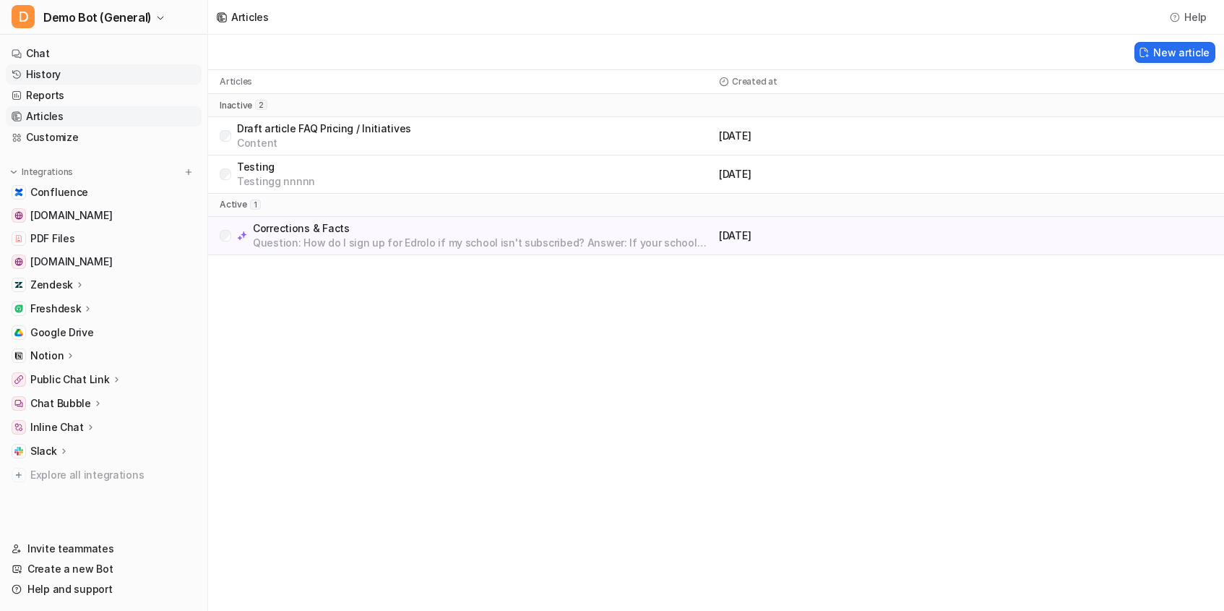
click at [91, 77] on link "History" at bounding box center [104, 74] width 196 height 20
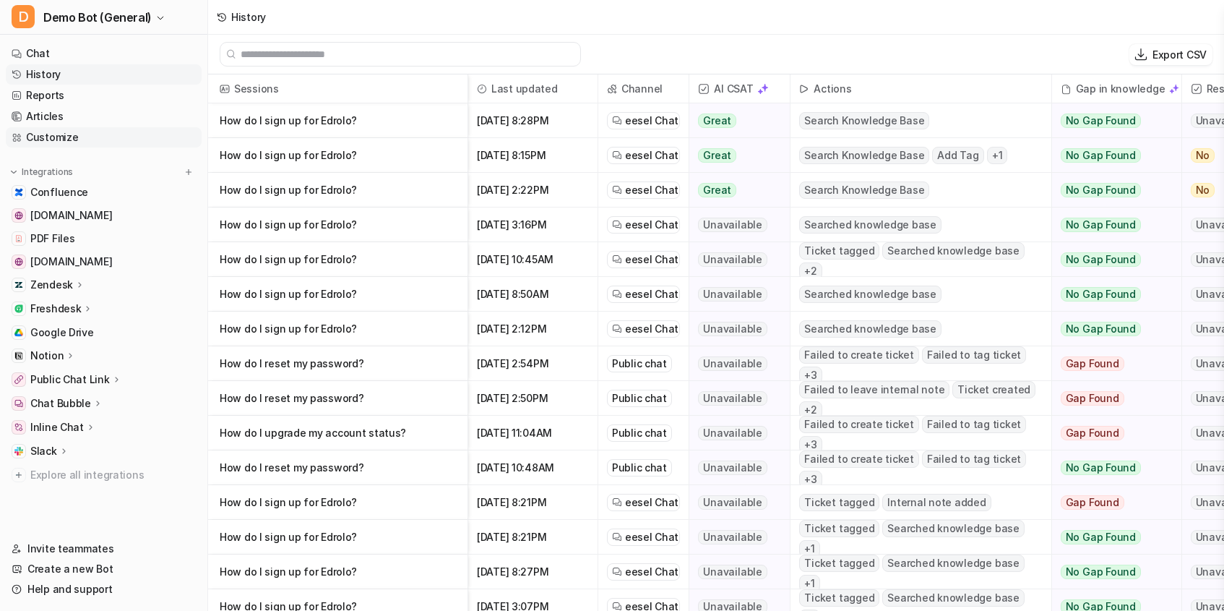
click at [105, 128] on link "Customize" at bounding box center [104, 137] width 196 height 20
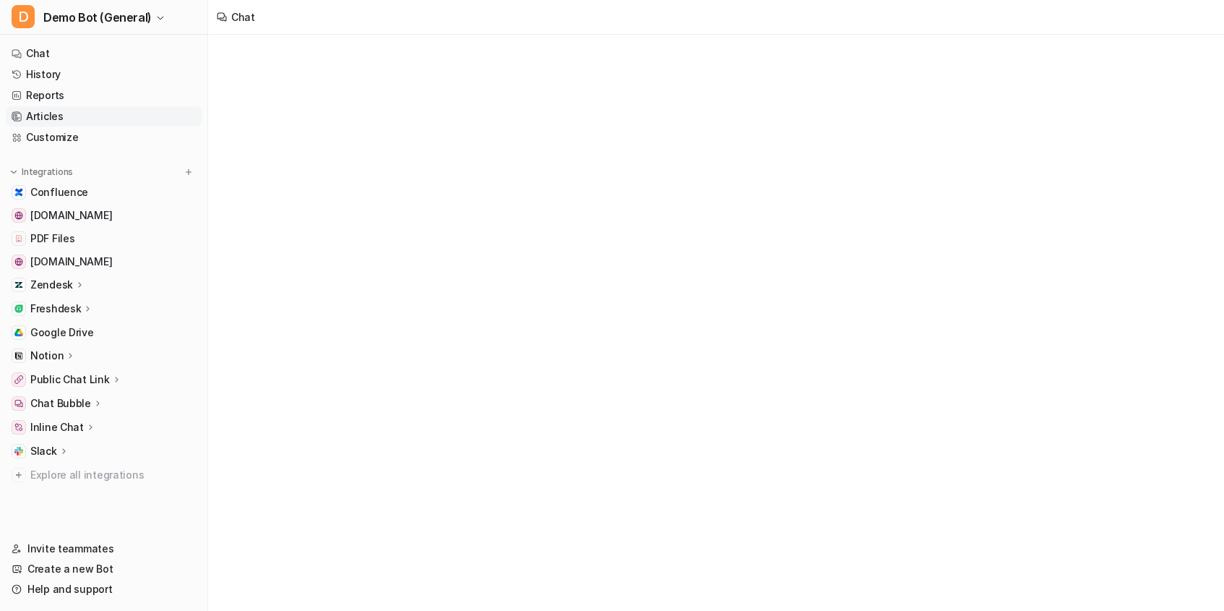
click at [101, 111] on link "Articles" at bounding box center [104, 116] width 196 height 20
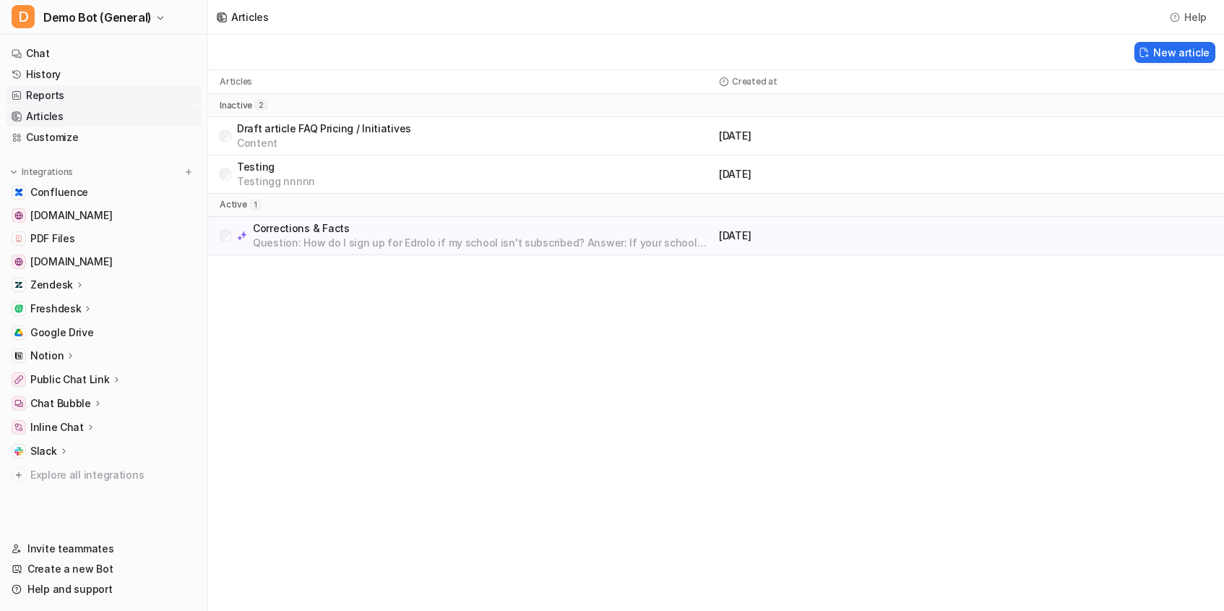
click at [100, 97] on link "Reports" at bounding box center [104, 95] width 196 height 20
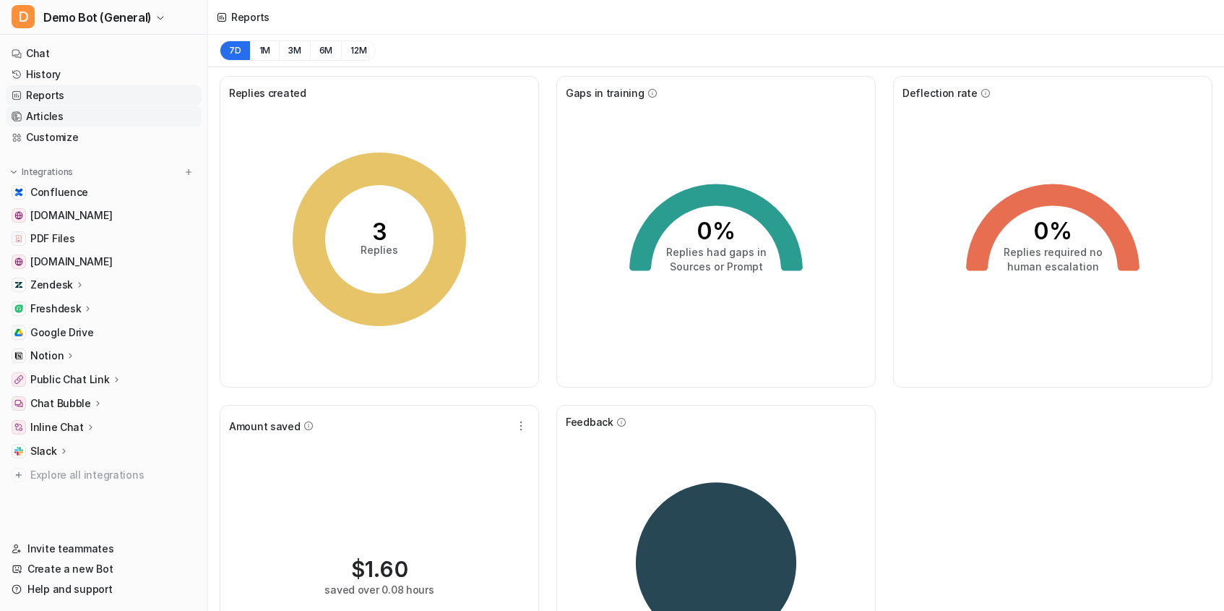
click at [100, 117] on link "Articles" at bounding box center [104, 116] width 196 height 20
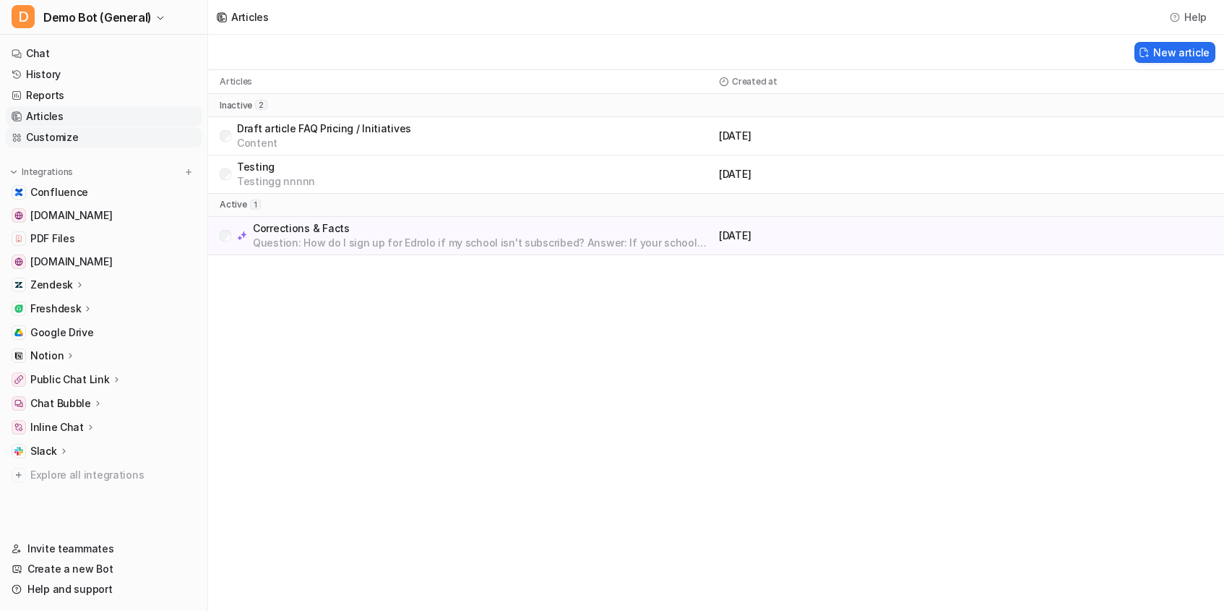
click at [98, 141] on link "Customize" at bounding box center [104, 137] width 196 height 20
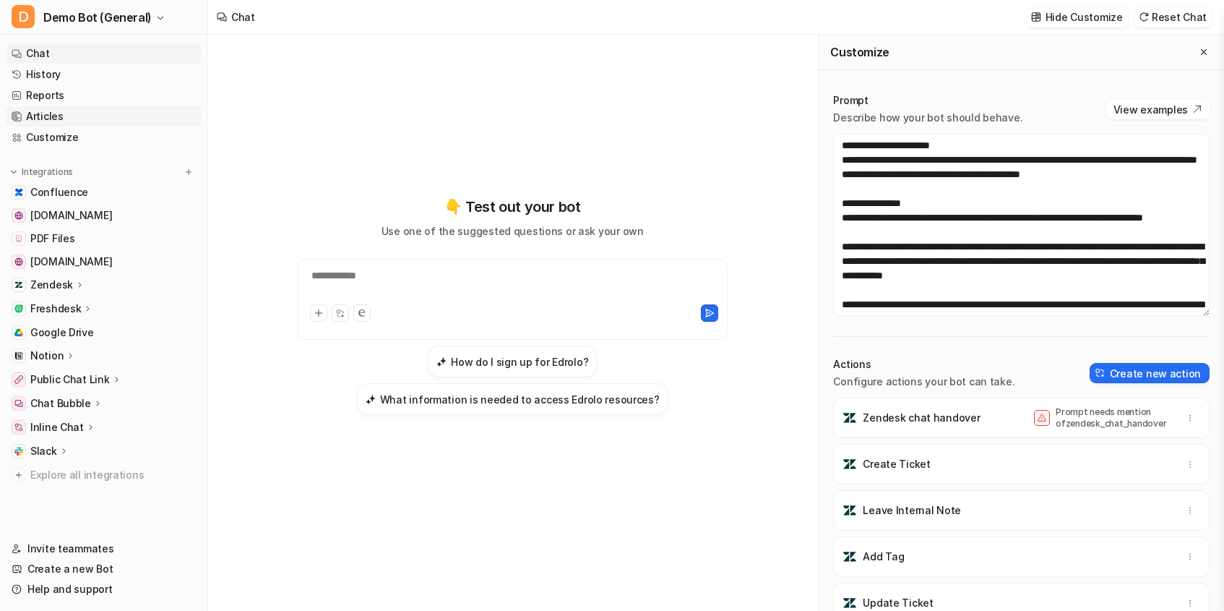
click at [103, 120] on link "Articles" at bounding box center [104, 116] width 196 height 20
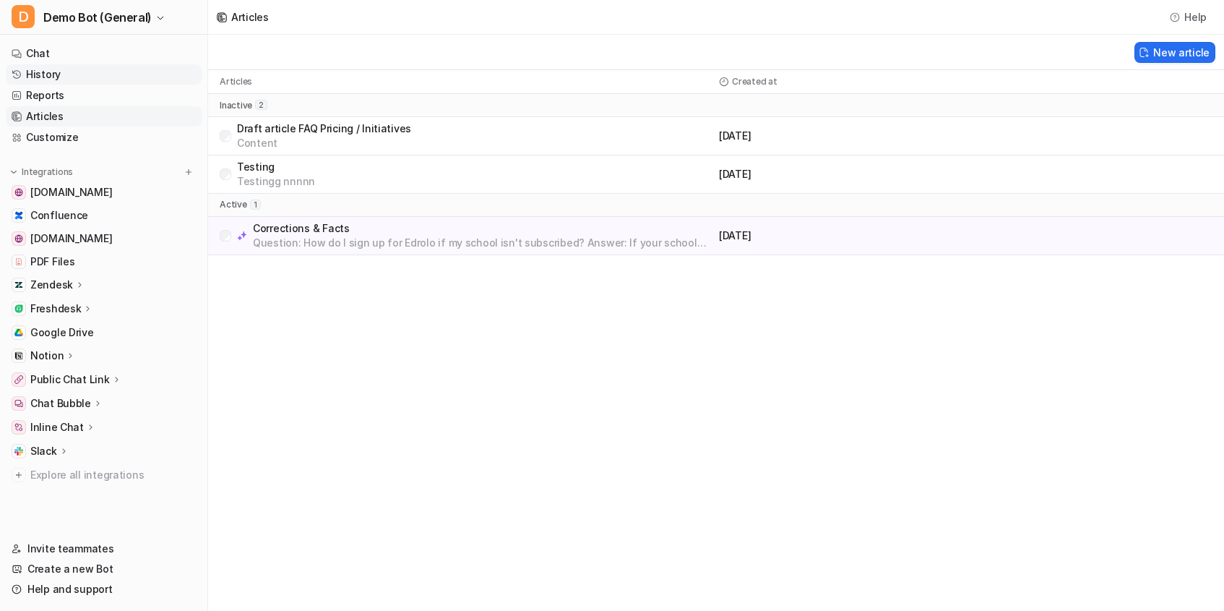
click at [80, 66] on link "History" at bounding box center [104, 74] width 196 height 20
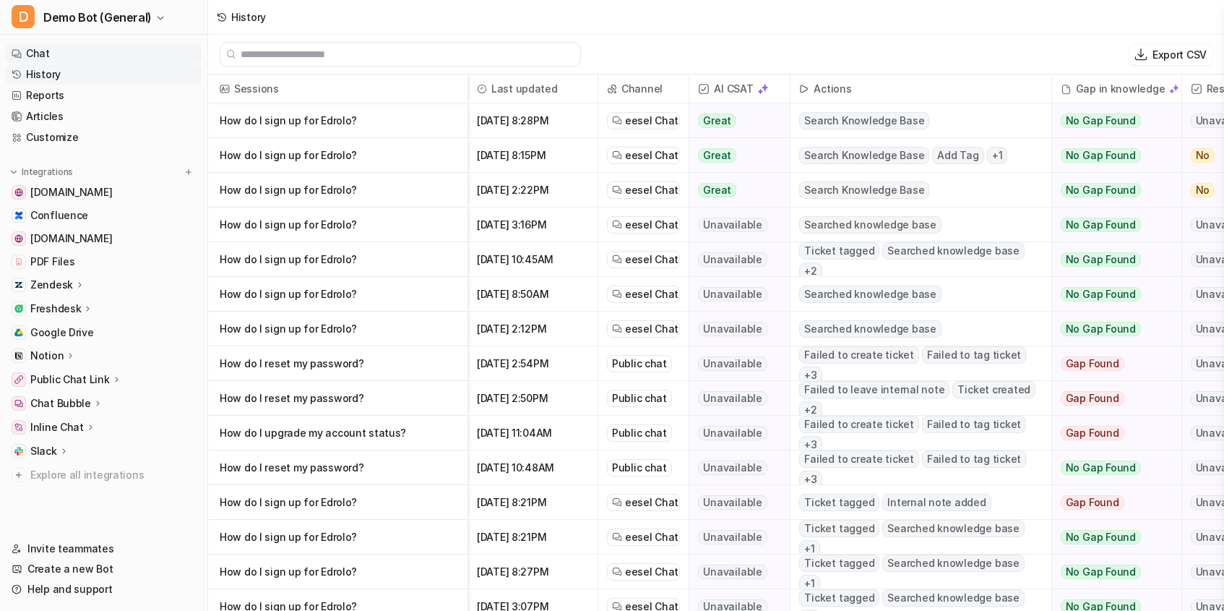
click at [79, 51] on link "Chat" at bounding box center [104, 53] width 196 height 20
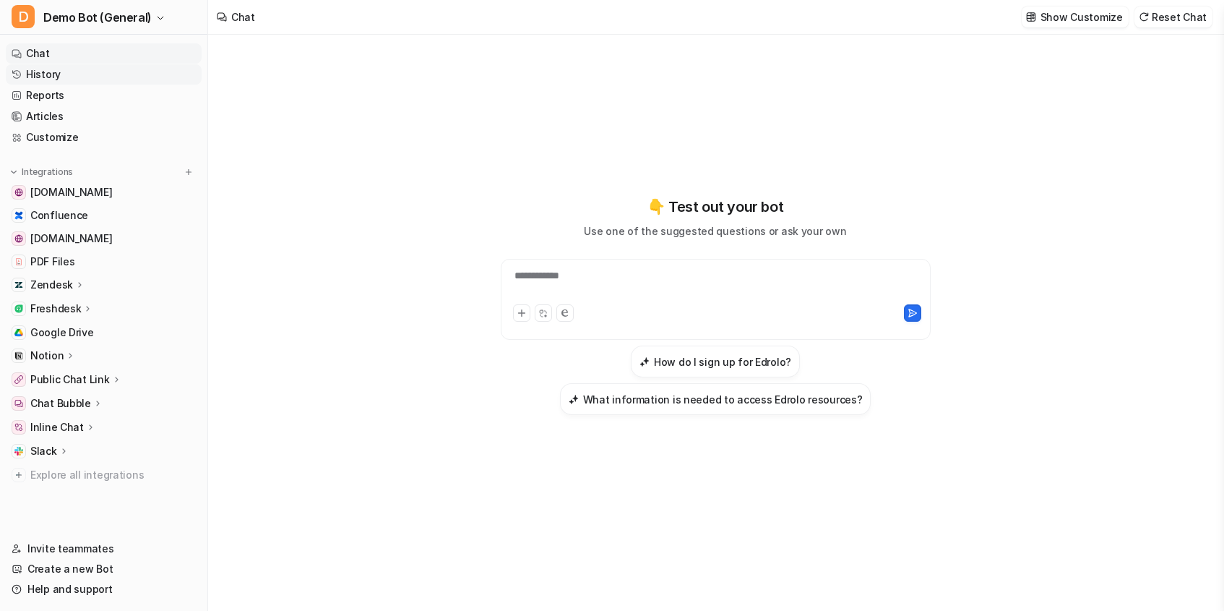
click at [86, 71] on link "History" at bounding box center [104, 74] width 196 height 20
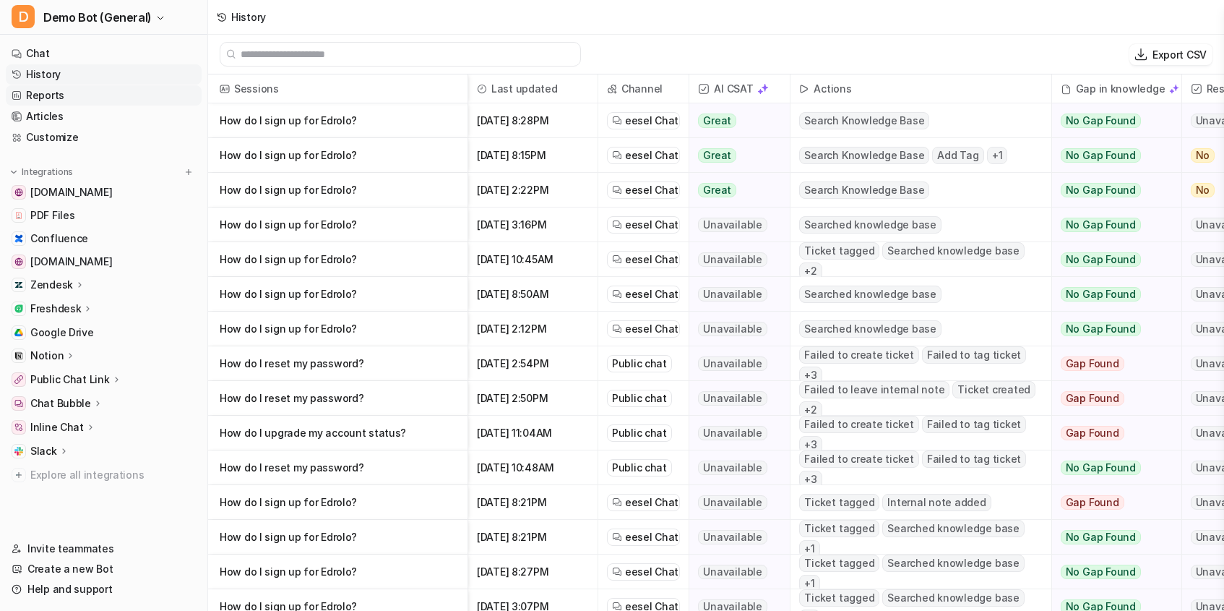
click at [87, 99] on link "Reports" at bounding box center [104, 95] width 196 height 20
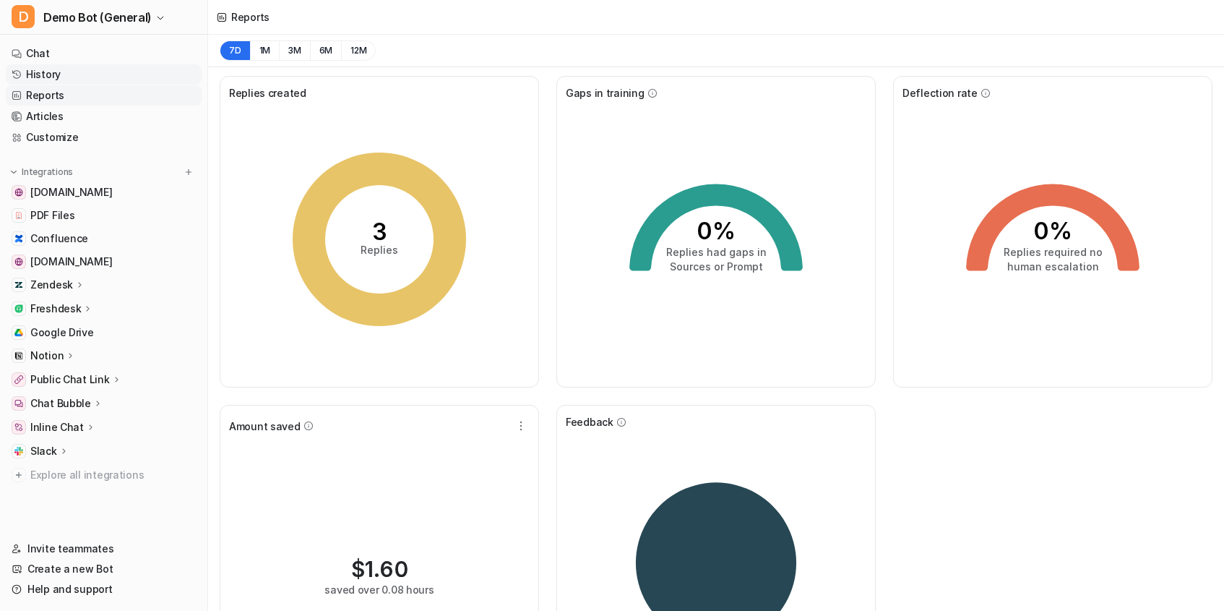
click at [79, 79] on link "History" at bounding box center [104, 74] width 196 height 20
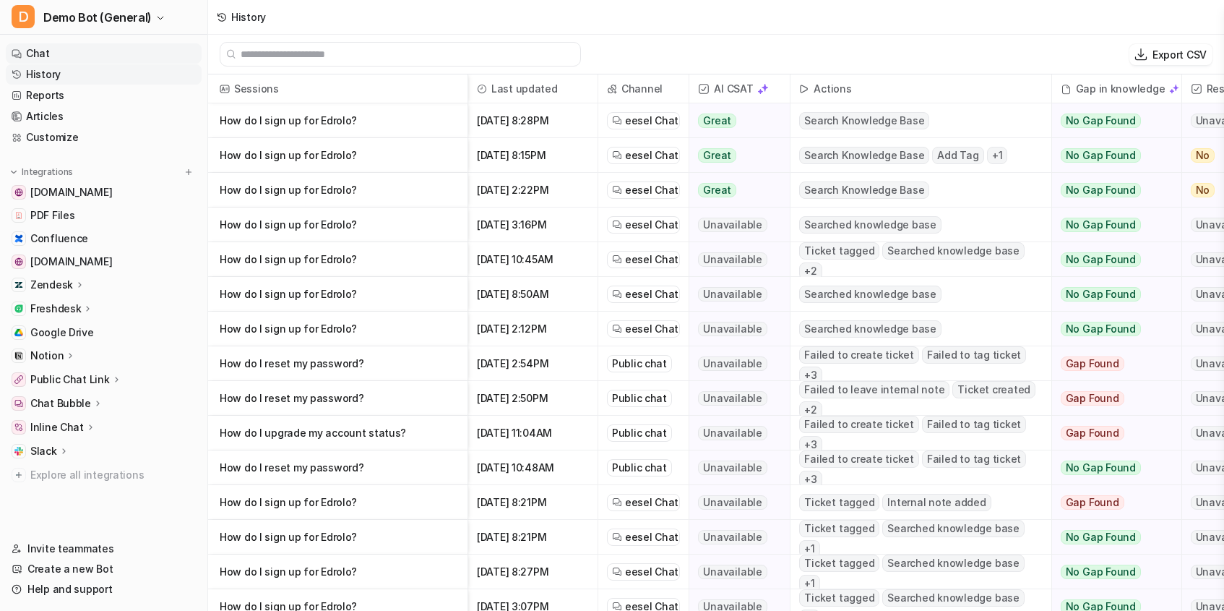
click at [61, 57] on link "Chat" at bounding box center [104, 53] width 196 height 20
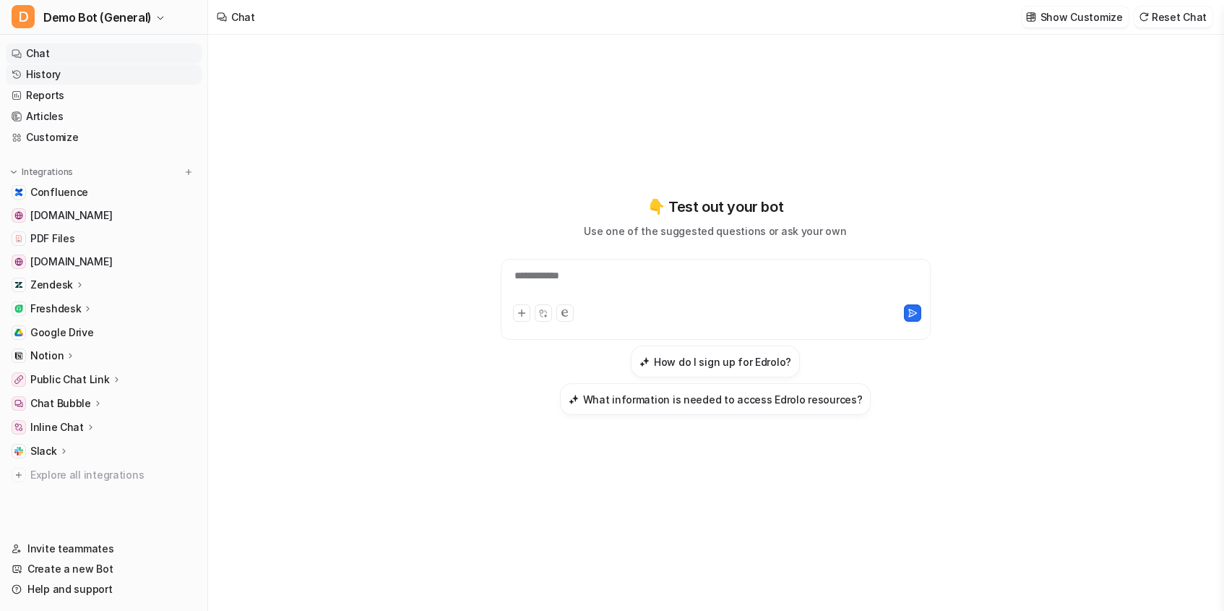
click at [79, 69] on link "History" at bounding box center [104, 74] width 196 height 20
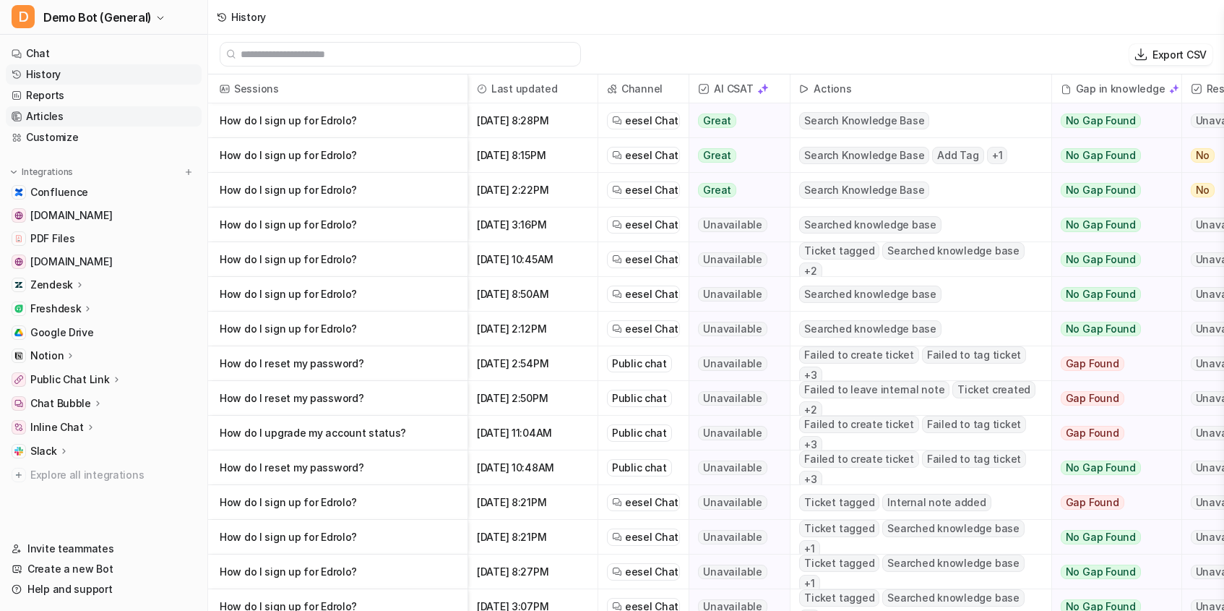
click at [80, 124] on link "Articles" at bounding box center [104, 116] width 196 height 20
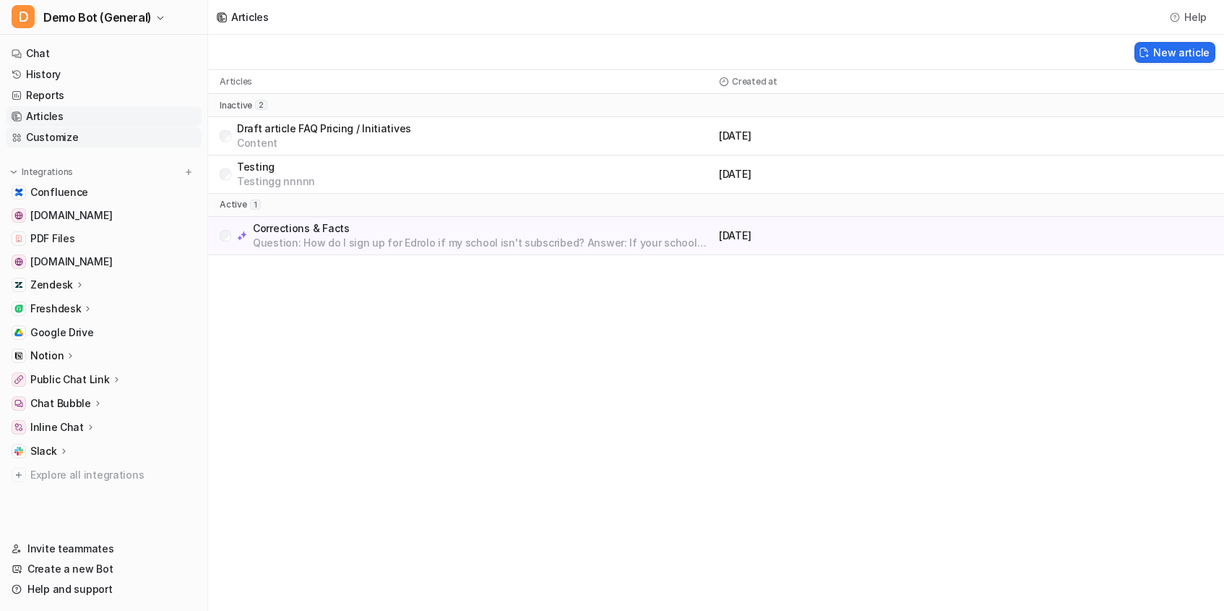
click at [74, 131] on link "Customize" at bounding box center [104, 137] width 196 height 20
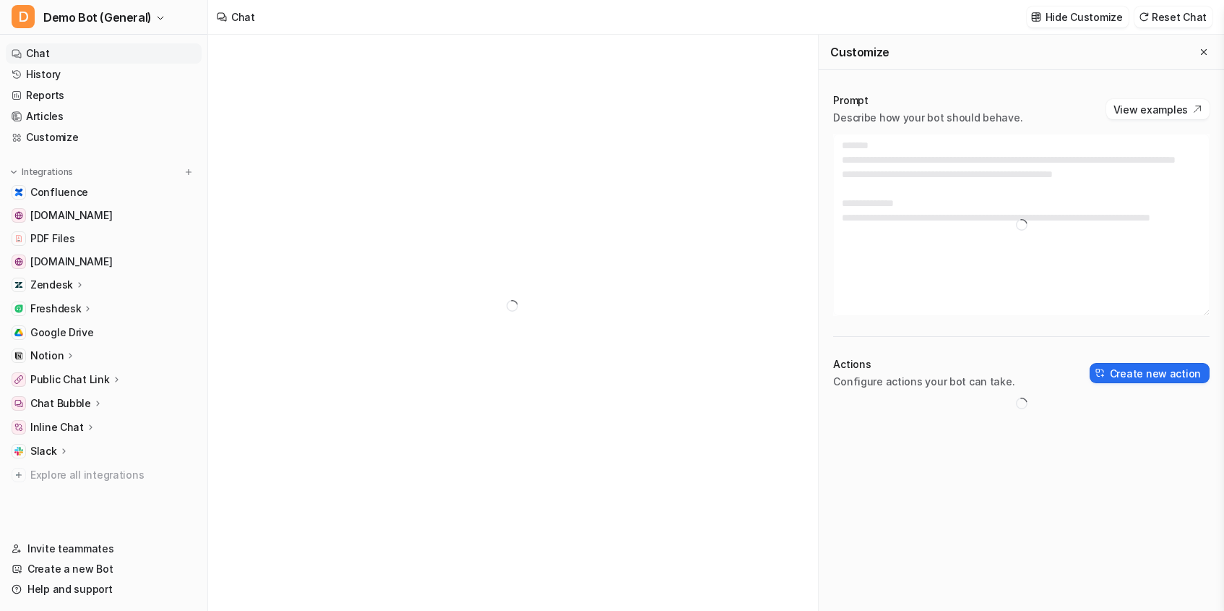
type textarea "**********"
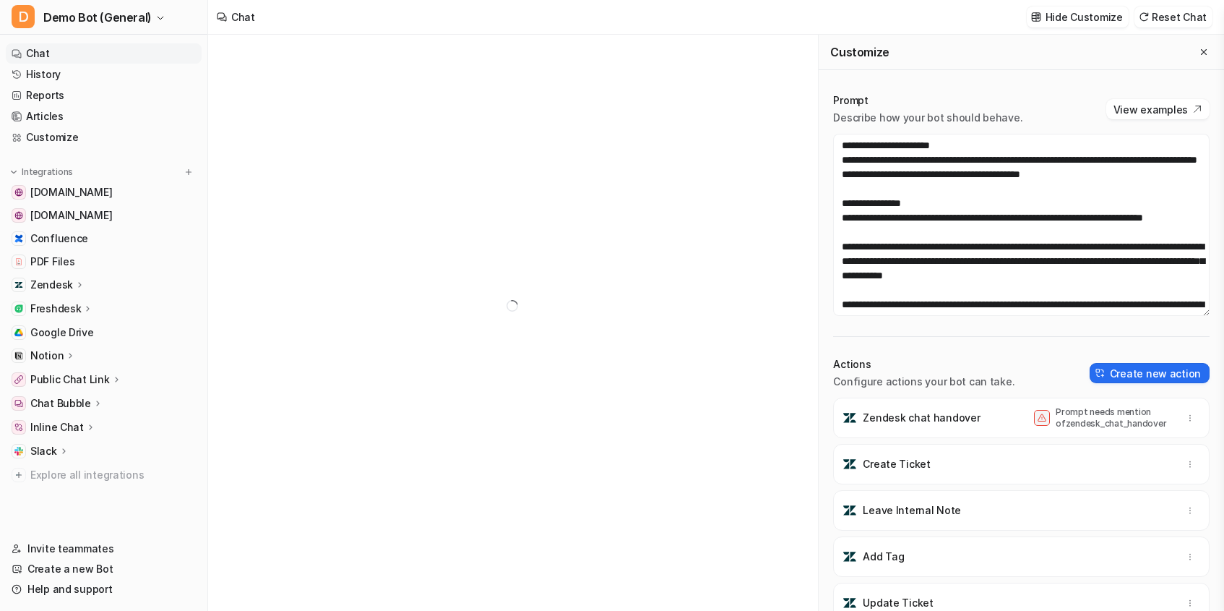
click at [866, 101] on p "Prompt" at bounding box center [927, 100] width 189 height 14
click at [973, 98] on p "Prompt" at bounding box center [927, 100] width 189 height 14
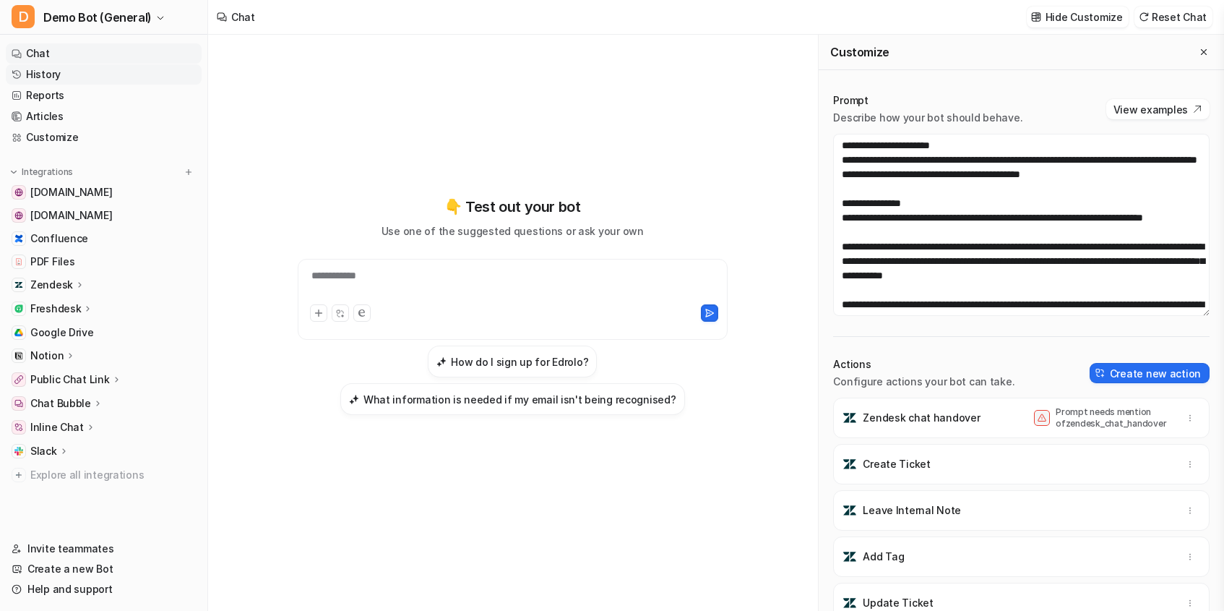
click at [69, 71] on link "History" at bounding box center [104, 74] width 196 height 20
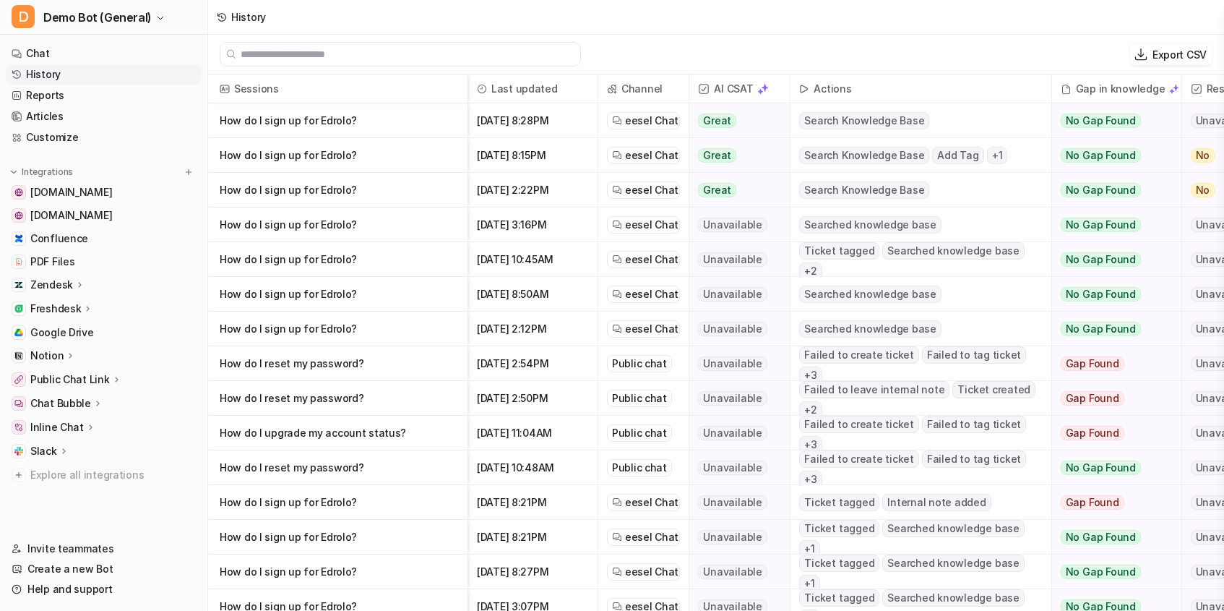
click at [85, 83] on link "History" at bounding box center [104, 74] width 196 height 20
click at [94, 95] on link "Reports" at bounding box center [104, 95] width 196 height 20
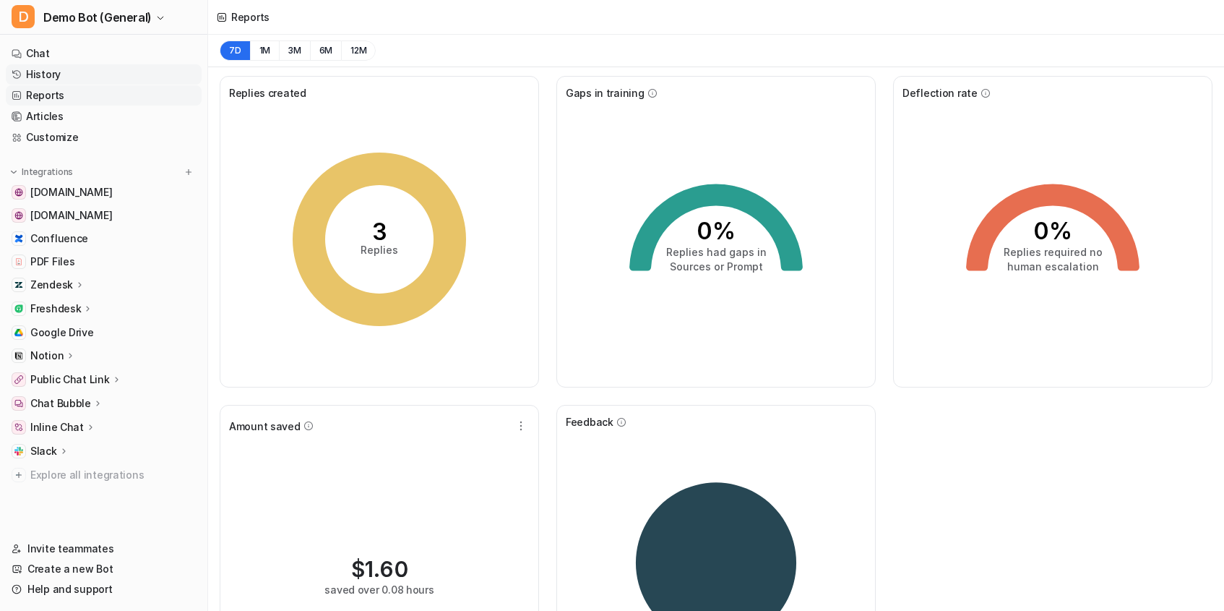
click at [66, 76] on link "History" at bounding box center [104, 74] width 196 height 20
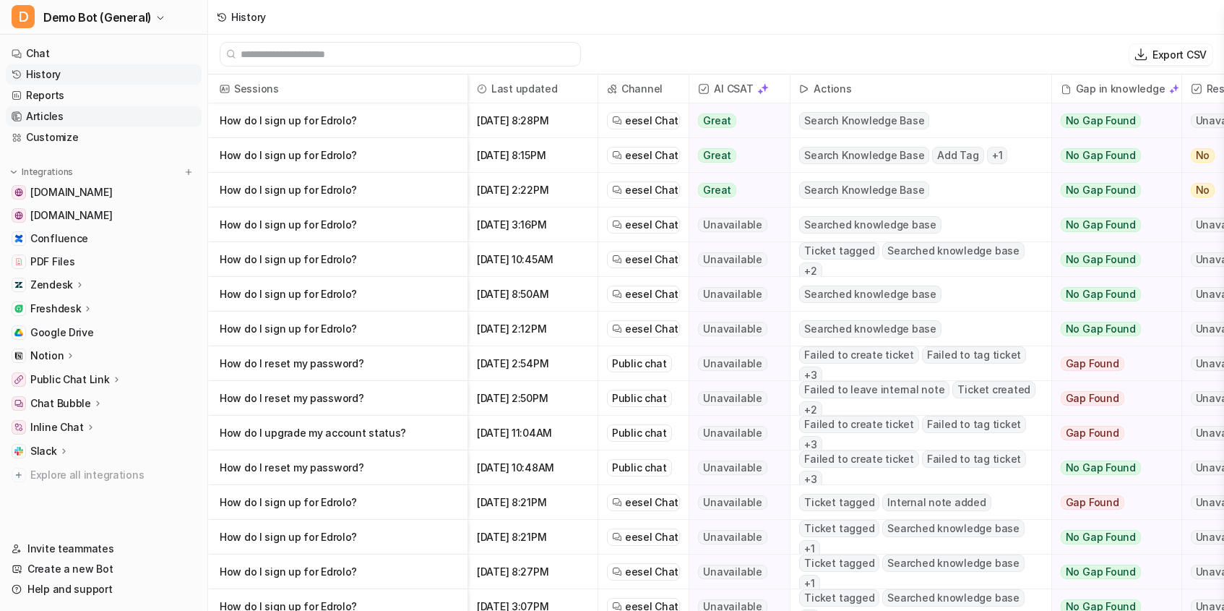
click at [71, 109] on link "Articles" at bounding box center [104, 116] width 196 height 20
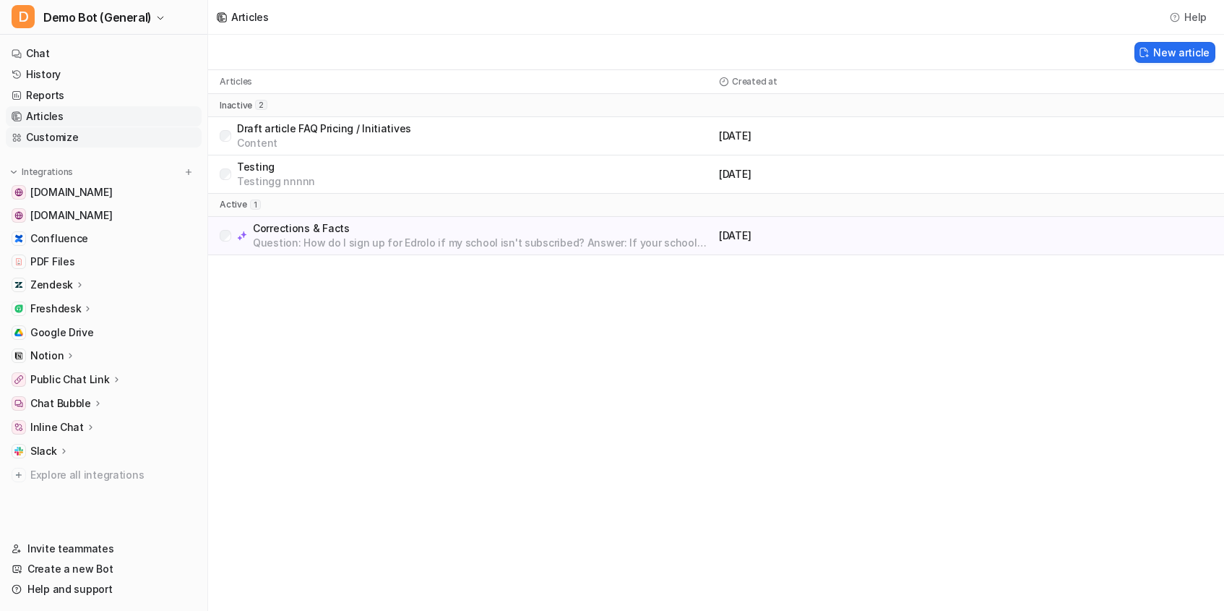
click at [81, 133] on link "Customize" at bounding box center [104, 137] width 196 height 20
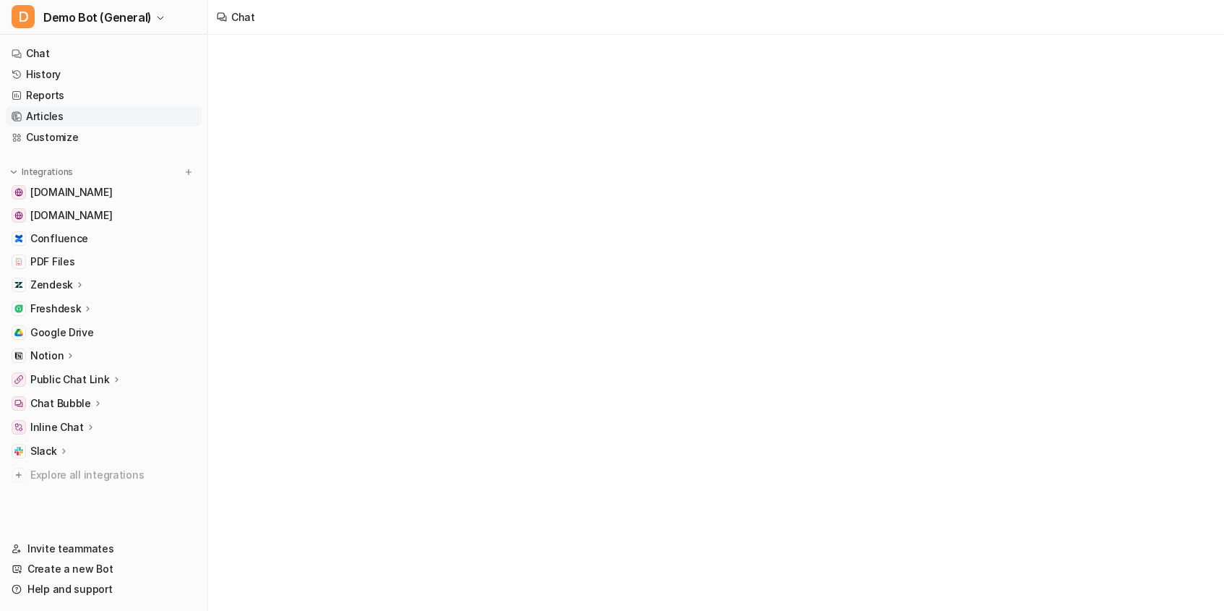
click at [76, 114] on link "Articles" at bounding box center [104, 116] width 196 height 20
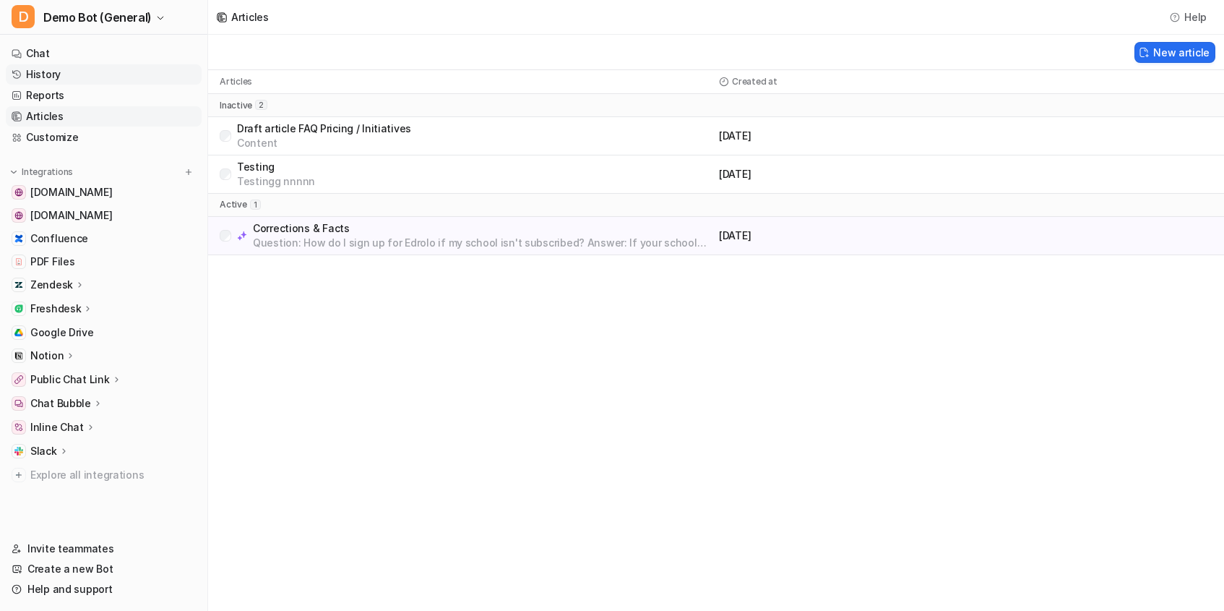
click at [61, 72] on link "History" at bounding box center [104, 74] width 196 height 20
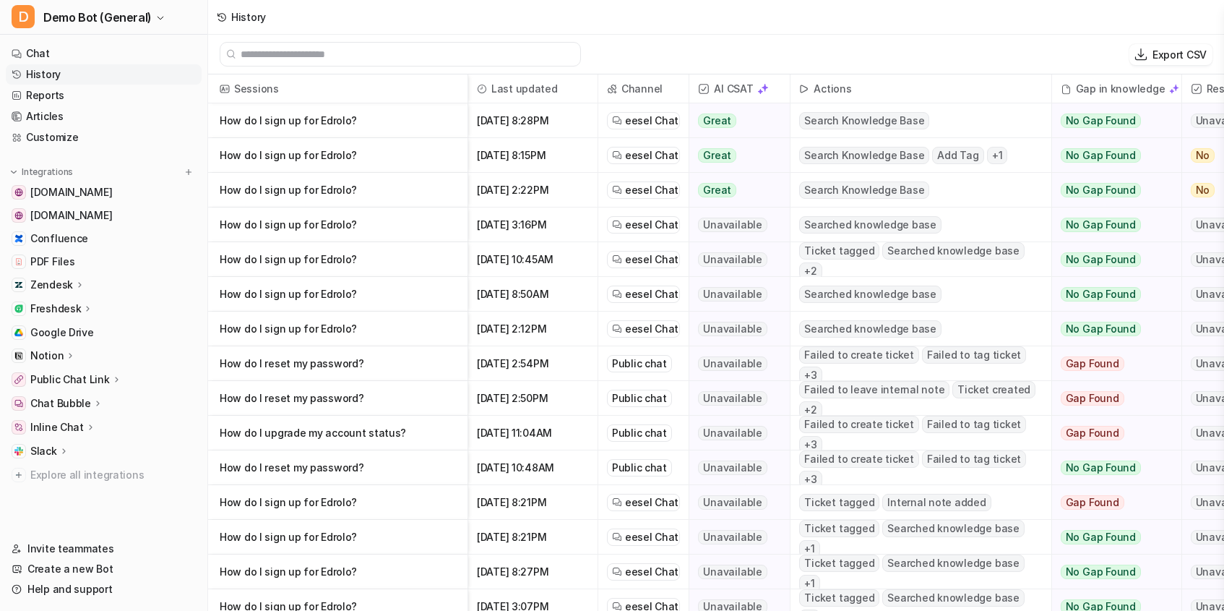
click at [404, 65] on input "text" at bounding box center [407, 54] width 332 height 23
click at [753, 59] on div "Export CSV" at bounding box center [716, 55] width 1016 height 40
